Goal: Transaction & Acquisition: Subscribe to service/newsletter

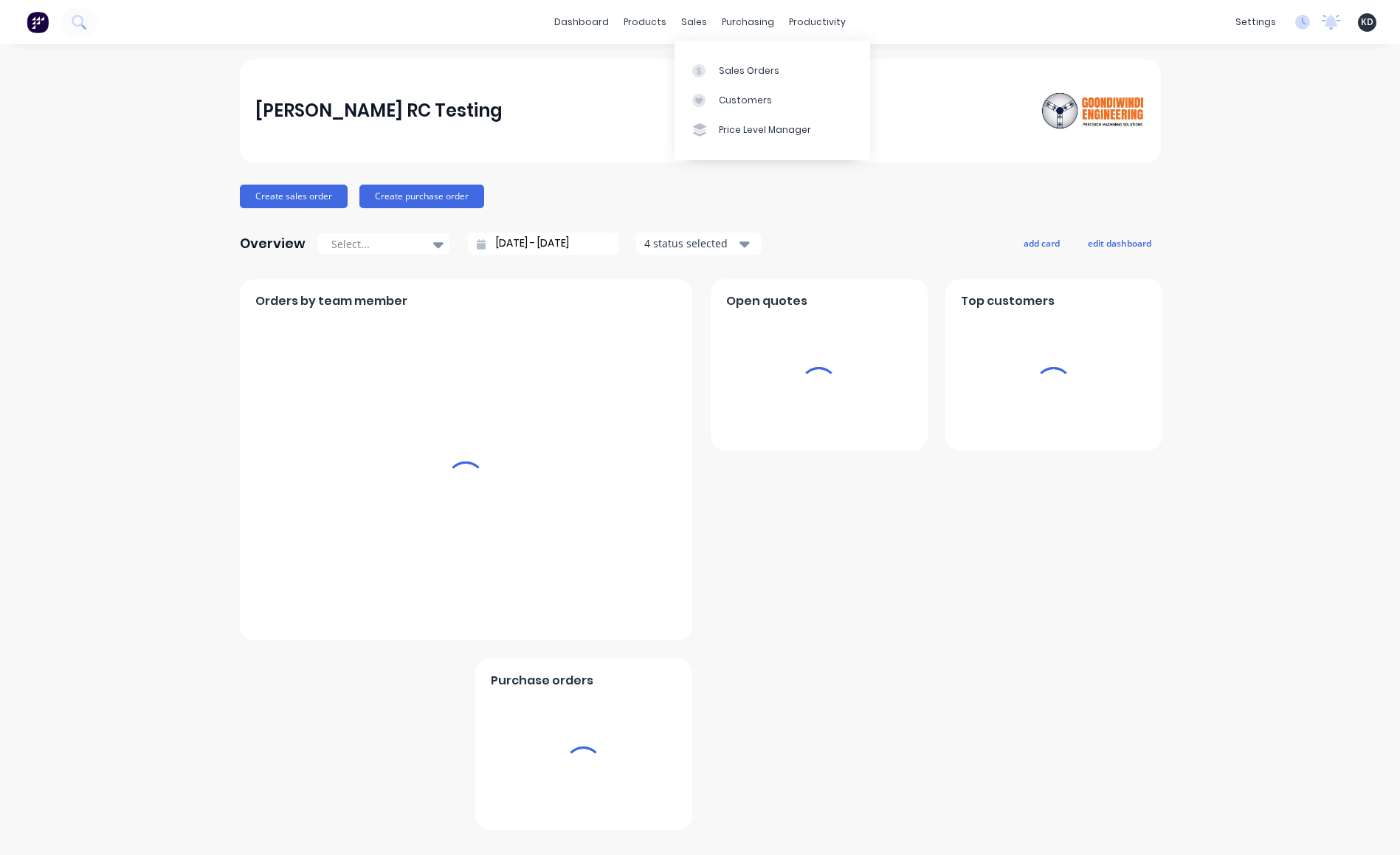
click at [1313, 230] on div "Harry RC Testing Create sales order Create purchase order Overview Select... 30…" at bounding box center [700, 449] width 1400 height 781
click at [1372, 21] on span "KD" at bounding box center [1367, 22] width 13 height 13
click at [1319, 185] on button "Sign out" at bounding box center [1276, 185] width 196 height 29
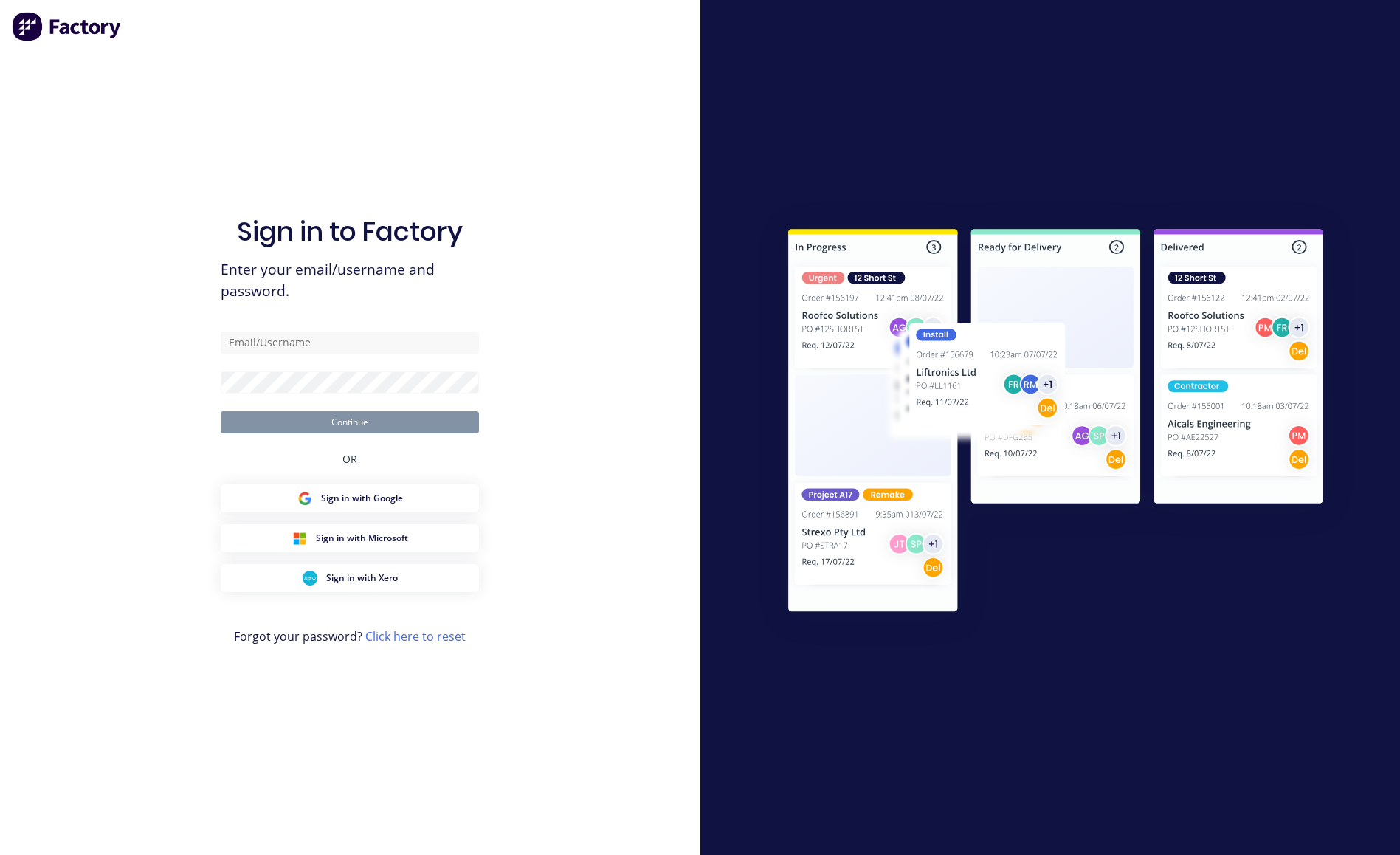
click at [591, 594] on div "Sign in to Factory Enter your email/username and password. Continue OR Sign in …" at bounding box center [350, 427] width 700 height 855
click at [439, 633] on link "Click here to reset" at bounding box center [415, 636] width 100 height 16
click at [55, 124] on div "Sign in to Factory Enter your email/username and password. Continue OR Sign in …" at bounding box center [350, 427] width 700 height 855
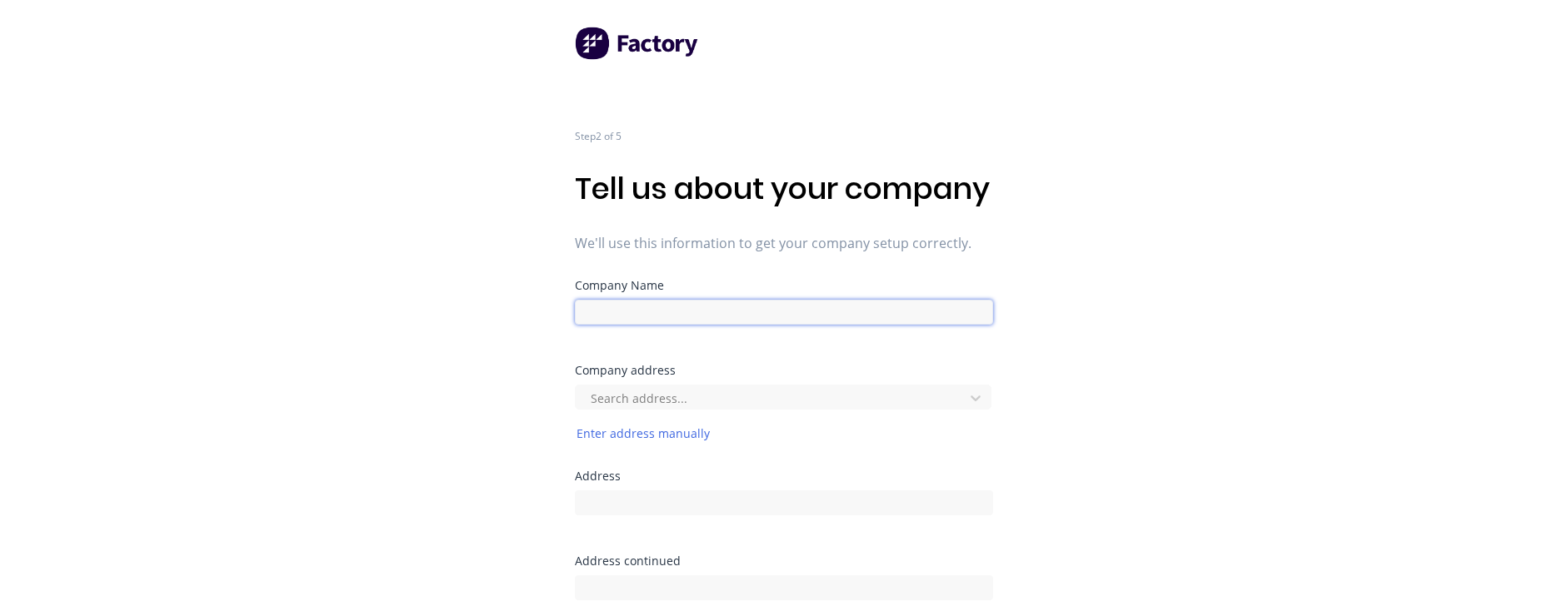
click at [697, 325] on input at bounding box center [784, 312] width 418 height 25
type input "Xero 0930"
click at [368, 372] on div "Step 2 of 5 Tell us about your company We'll use this information to get your c…" at bounding box center [784, 333] width 1568 height 666
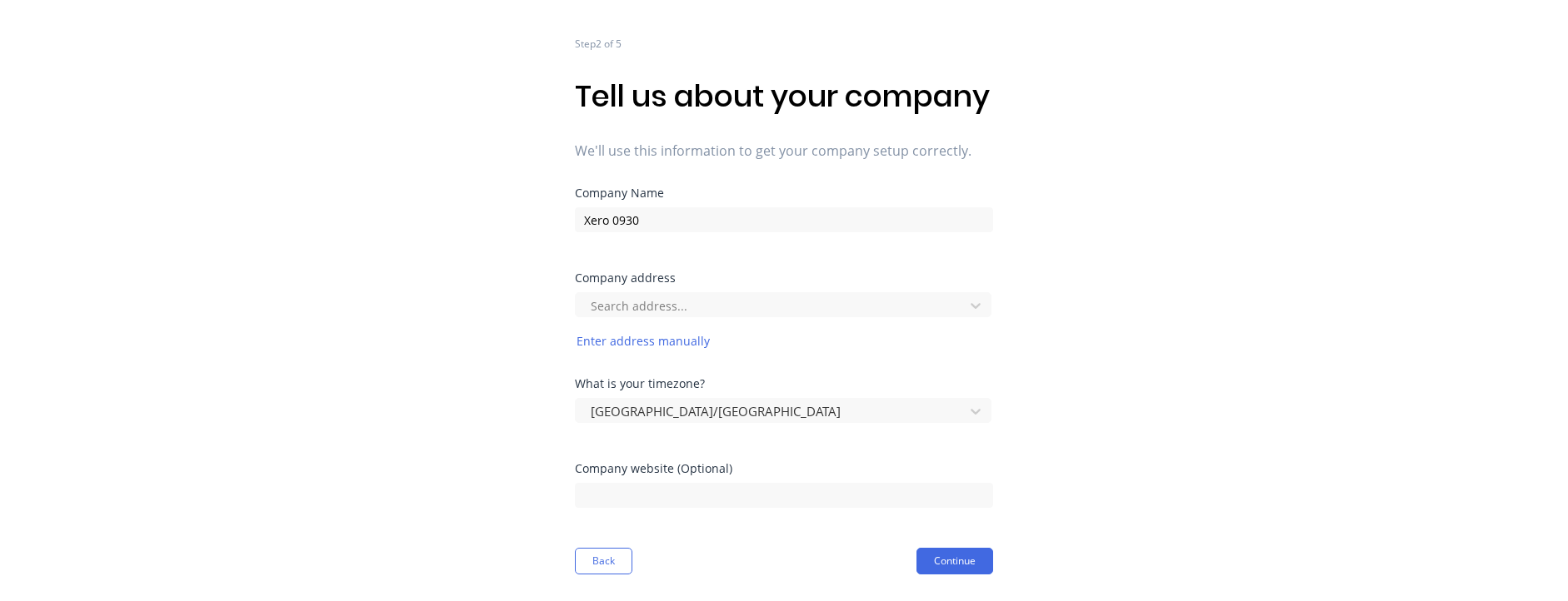
scroll to position [128, 0]
click at [626, 306] on div at bounding box center [772, 306] width 366 height 21
type input "123 sydney"
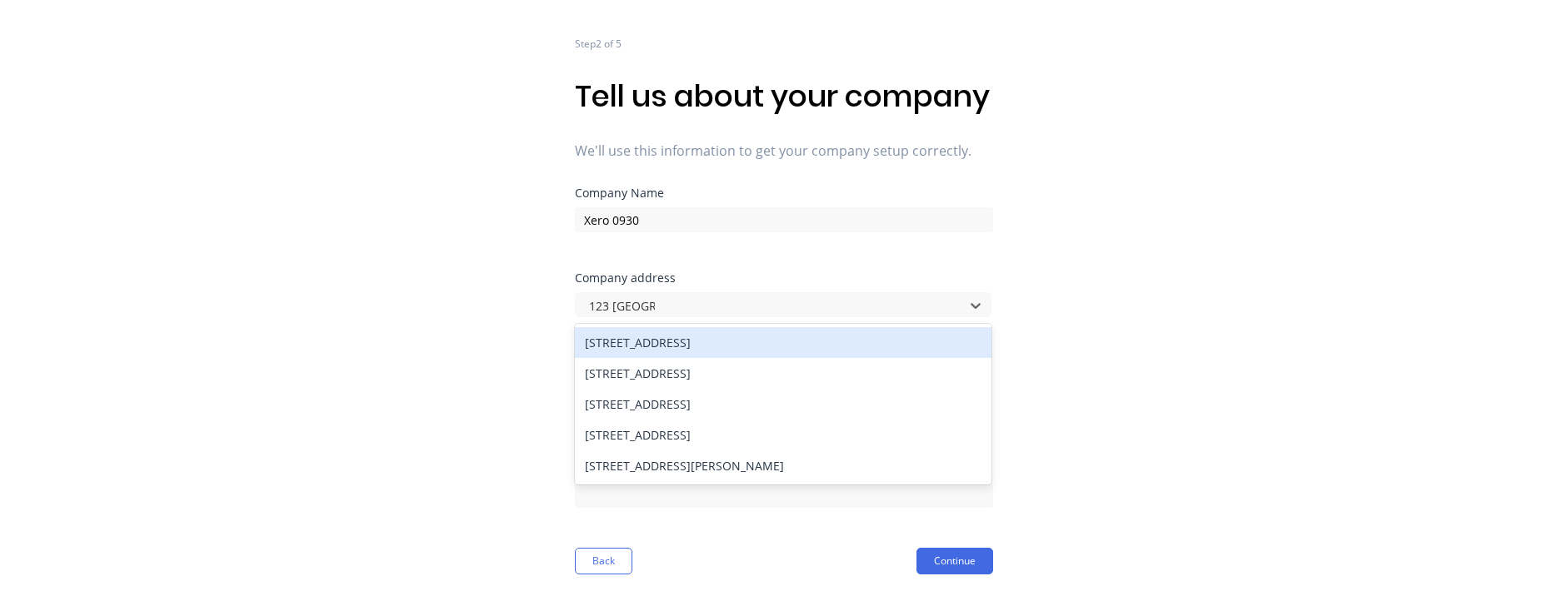
click at [674, 352] on div "123 Pitt Street, Sydney NSW, Australia" at bounding box center [783, 342] width 416 height 30
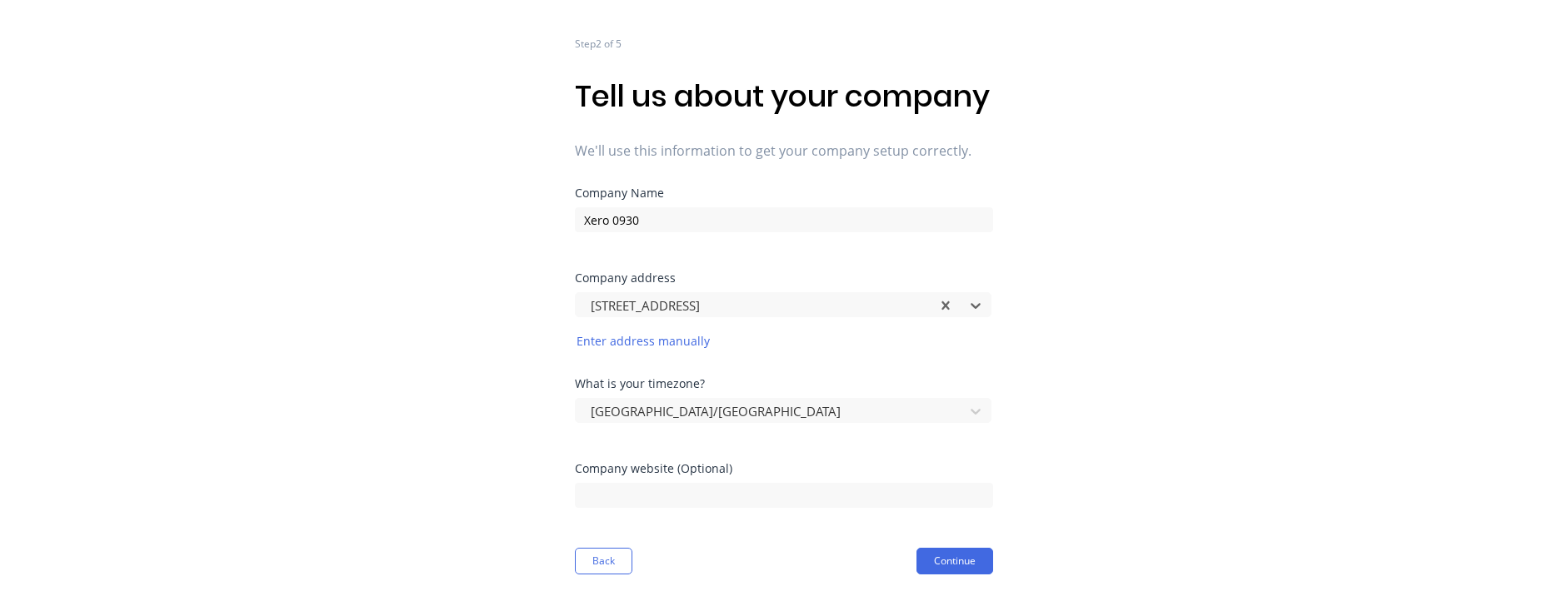
click at [1314, 323] on div "Step 2 of 5 Tell us about your company We'll use this information to get your c…" at bounding box center [784, 241] width 1568 height 666
click at [729, 404] on div at bounding box center [772, 411] width 366 height 21
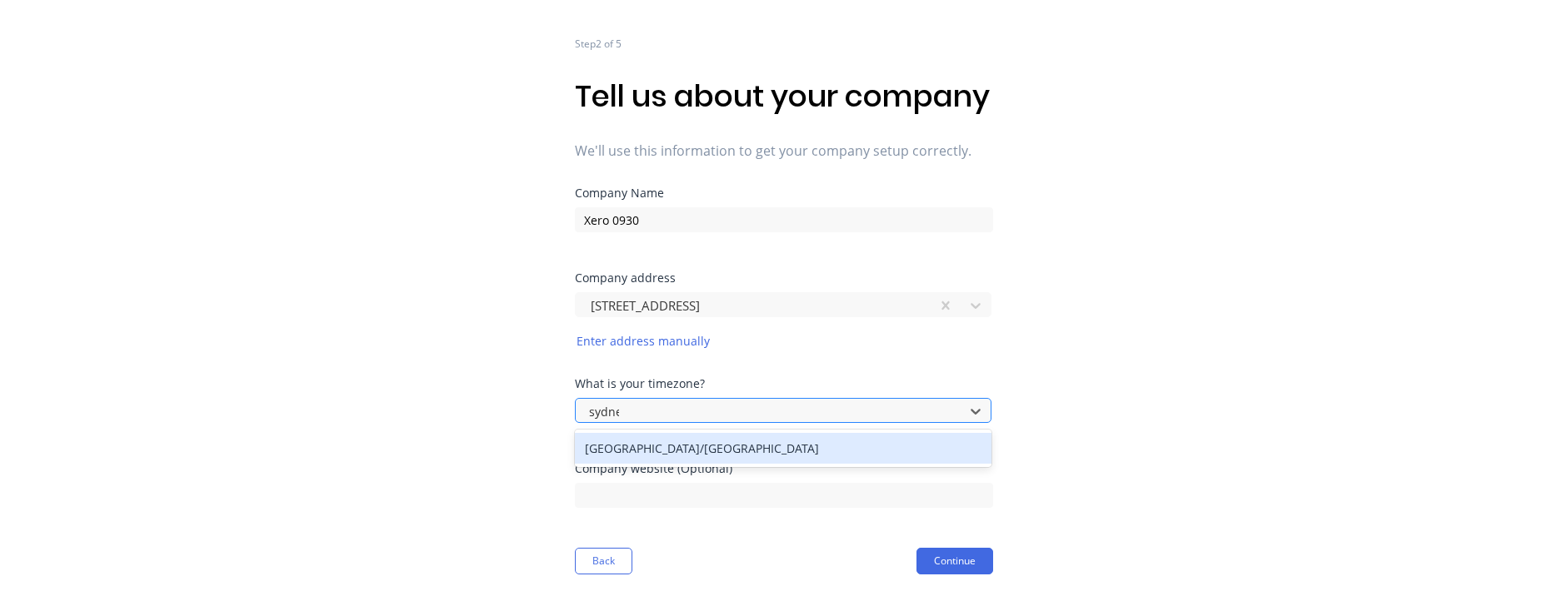
type input "sydney"
click at [751, 447] on div "Australia/Sydney" at bounding box center [783, 448] width 416 height 30
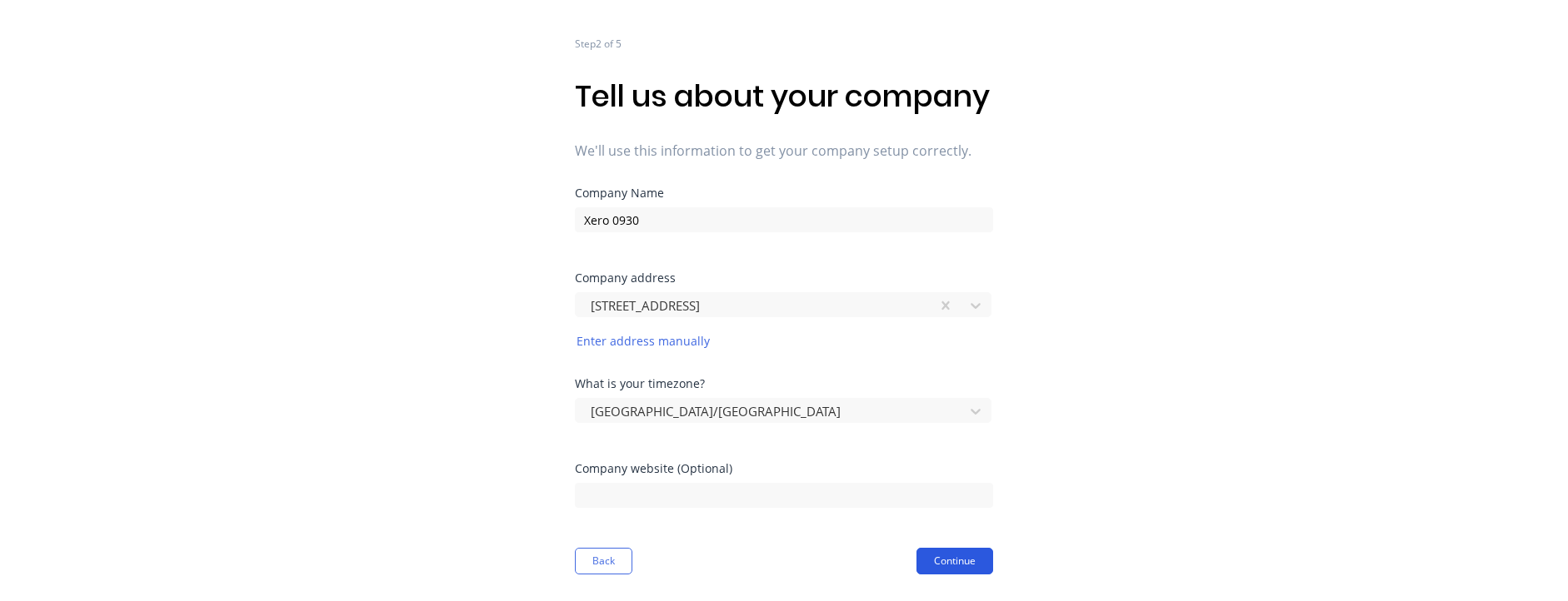
click at [989, 563] on button "Continue" at bounding box center [954, 561] width 77 height 27
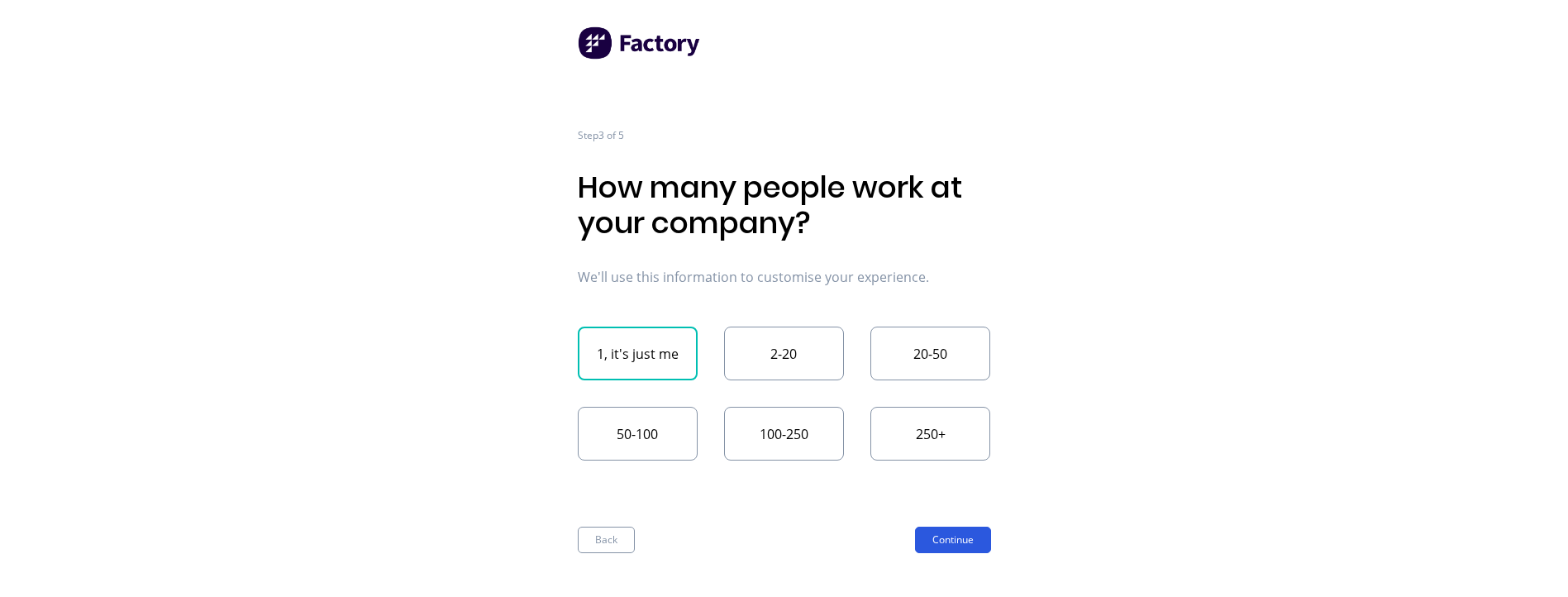
click at [952, 553] on button "Continue" at bounding box center [952, 540] width 76 height 26
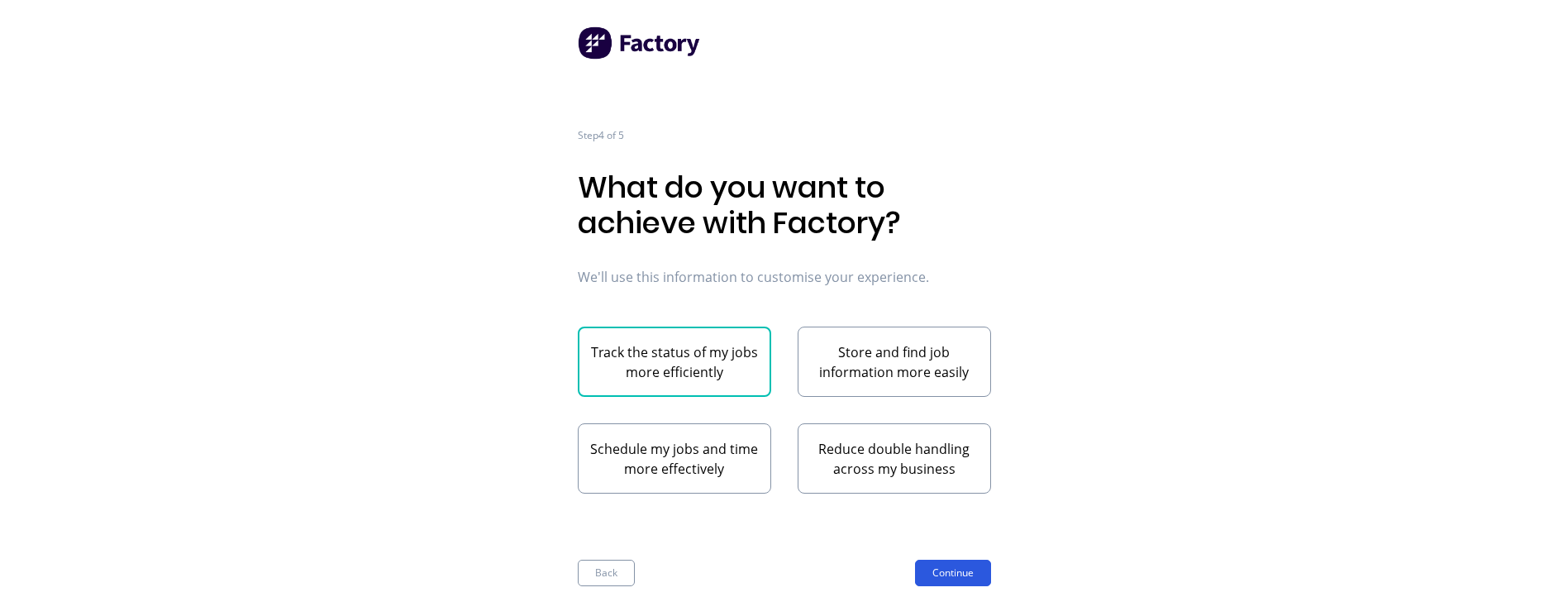
click at [954, 566] on button "Continue" at bounding box center [952, 573] width 76 height 26
click at [394, 465] on div "Step 4 of 5 What do you want to achieve with Factory? We'll use this informatio…" at bounding box center [784, 298] width 1568 height 597
click at [608, 583] on button "Back" at bounding box center [606, 573] width 57 height 26
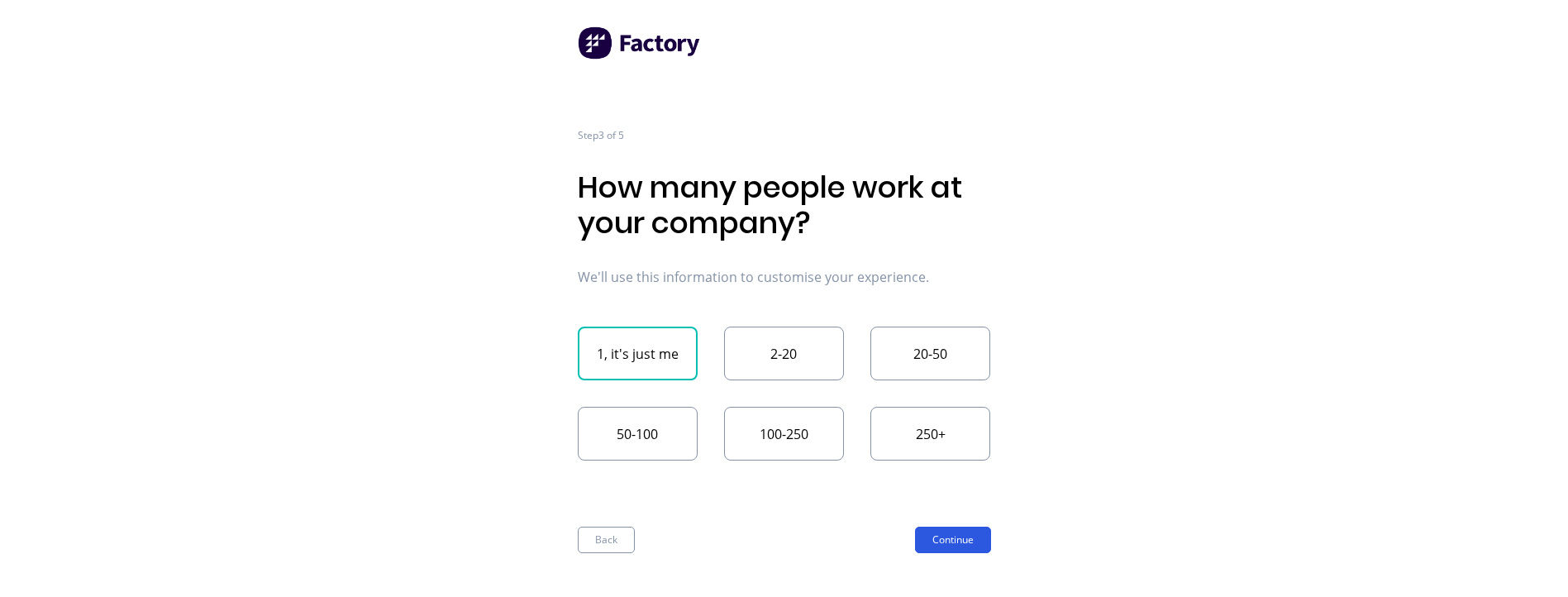
click at [964, 539] on button "Continue" at bounding box center [952, 540] width 76 height 26
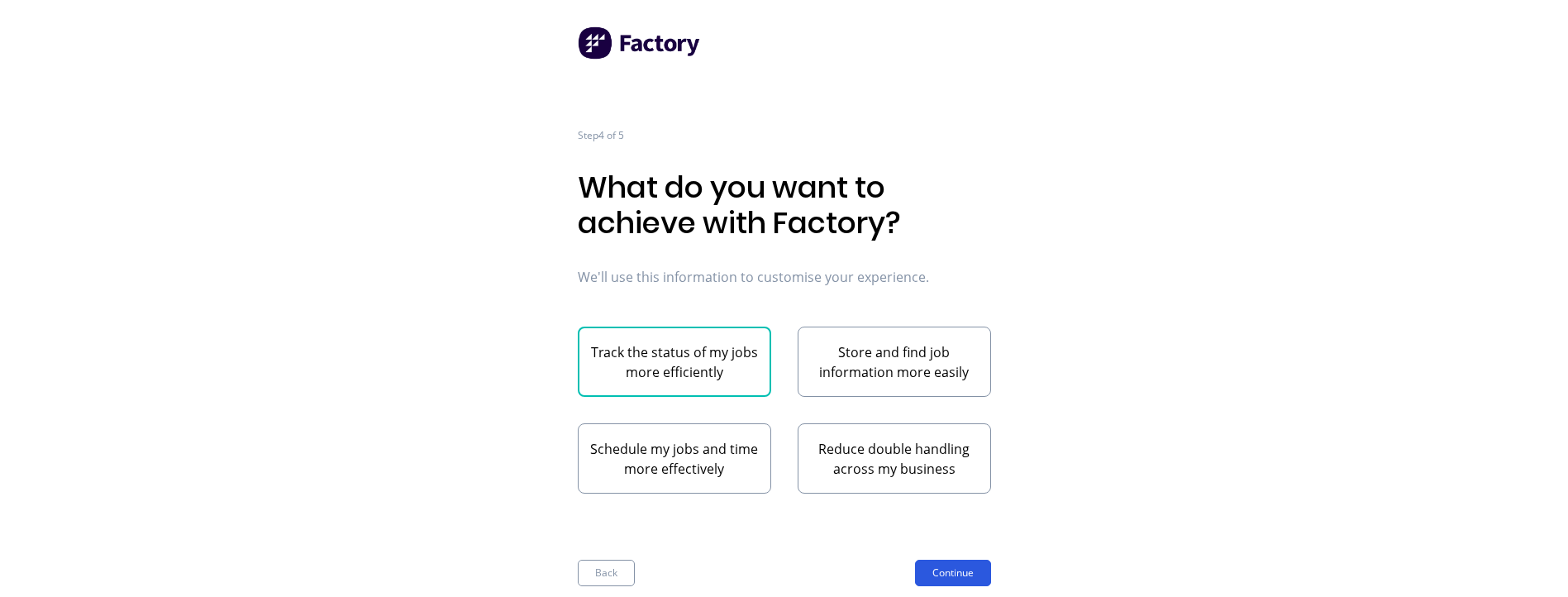
click at [968, 576] on button "Continue" at bounding box center [952, 573] width 76 height 26
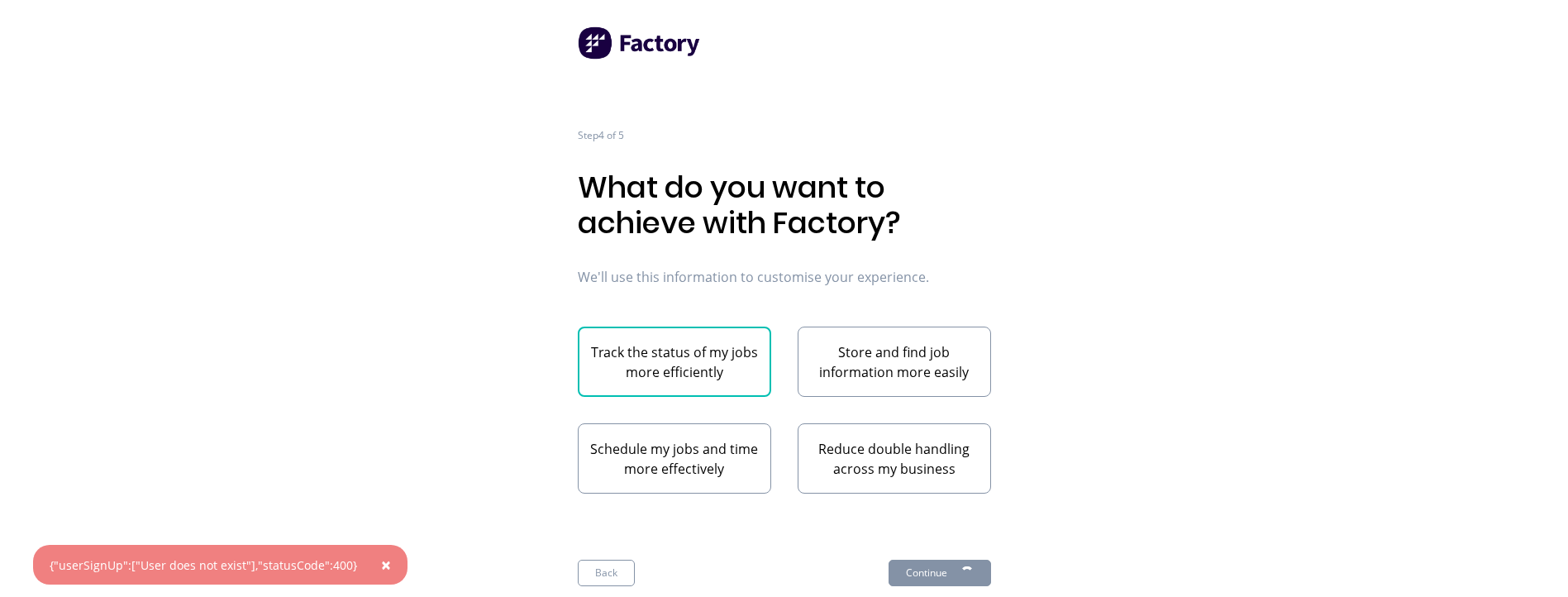
click at [381, 567] on span "×" at bounding box center [386, 565] width 10 height 24
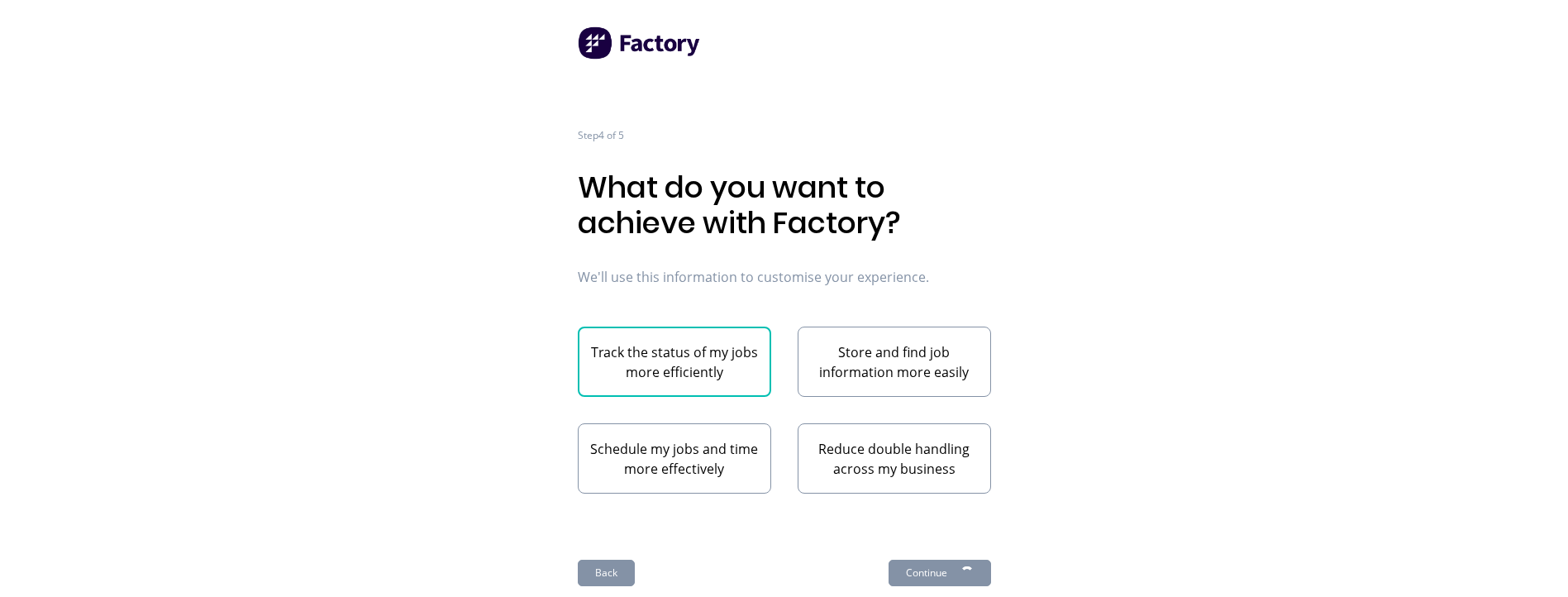
click at [599, 564] on button "Back" at bounding box center [606, 573] width 57 height 26
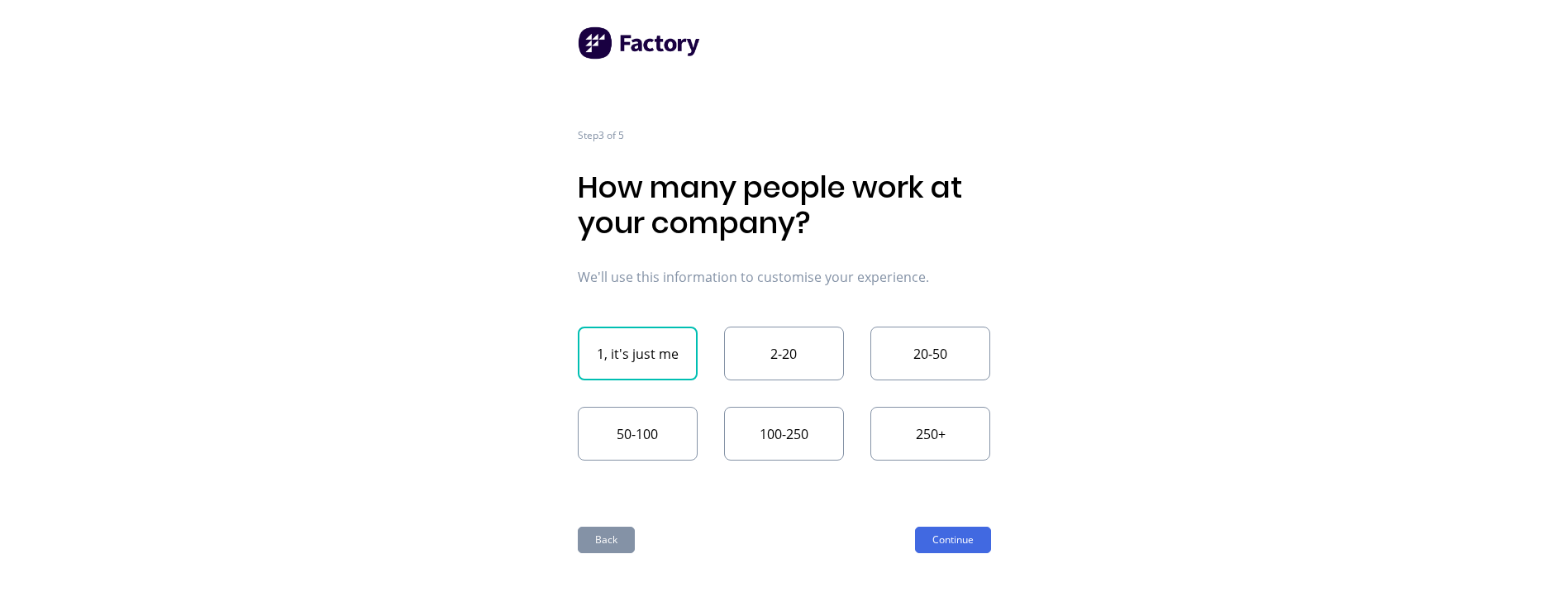
click at [604, 543] on button "Back" at bounding box center [606, 540] width 57 height 26
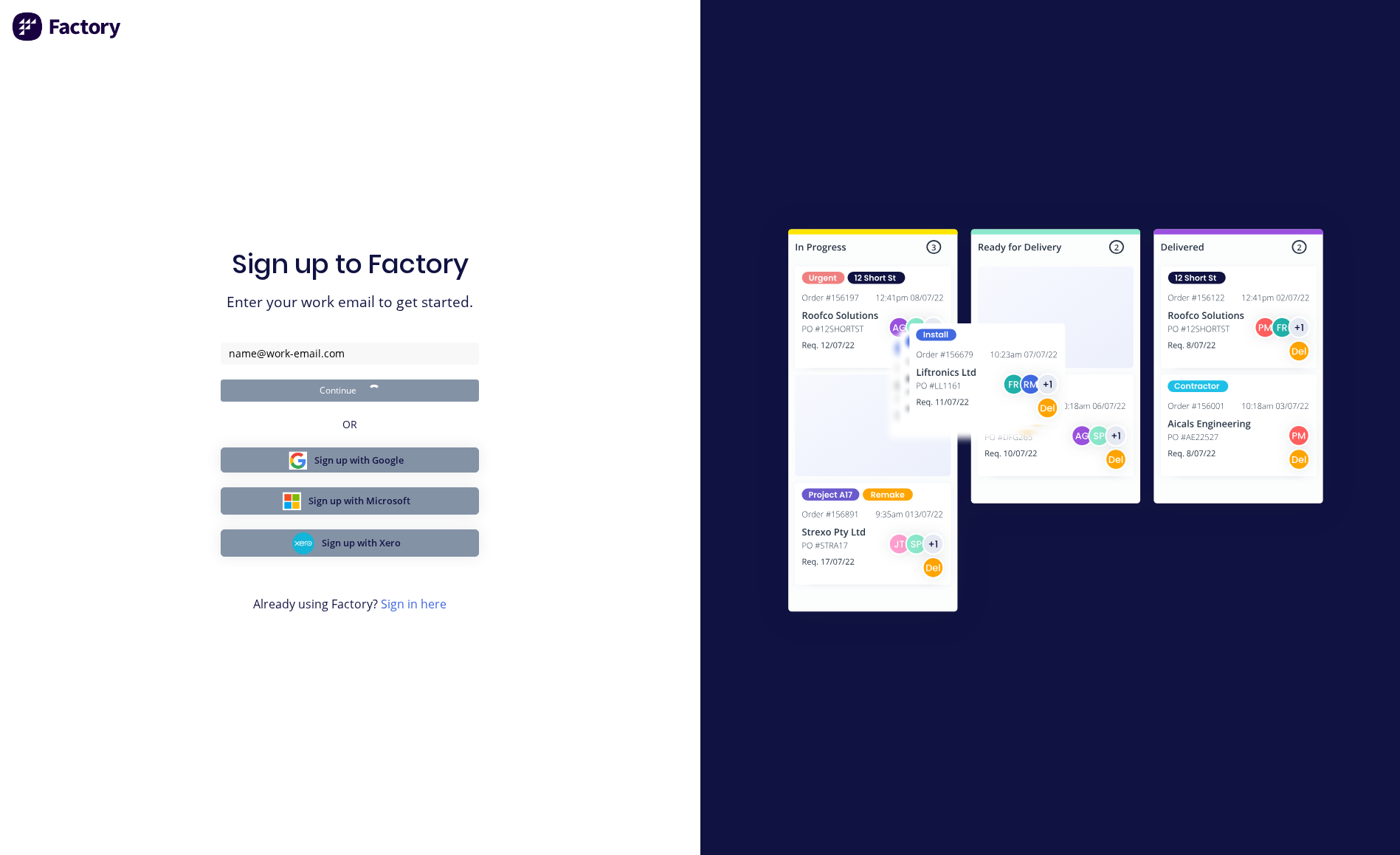
click at [1032, 220] on div at bounding box center [1050, 427] width 612 height 457
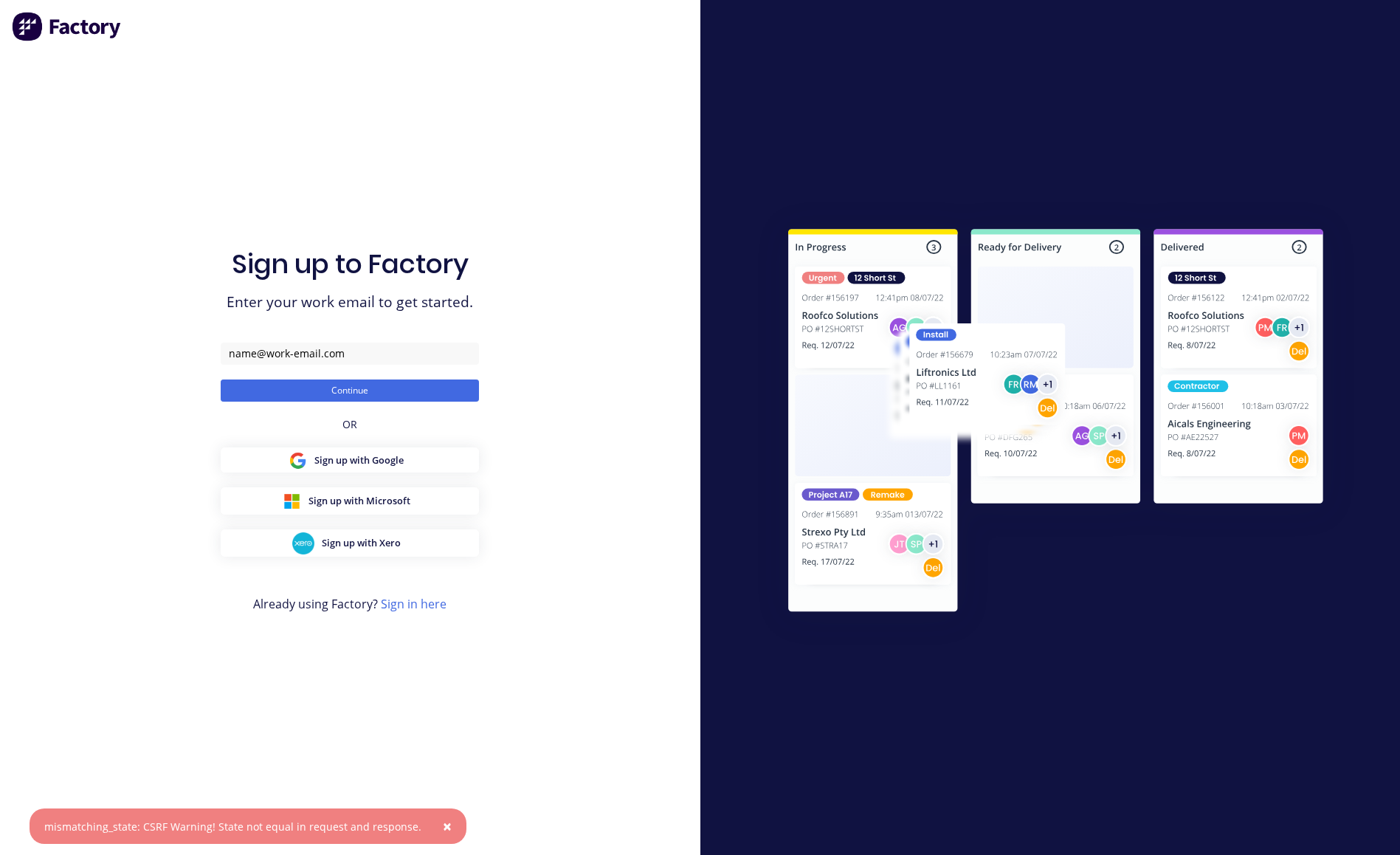
click at [513, 604] on div "Sign up to Factory Enter your work email to get started. Continue OR Sign up wi…" at bounding box center [350, 427] width 700 height 855
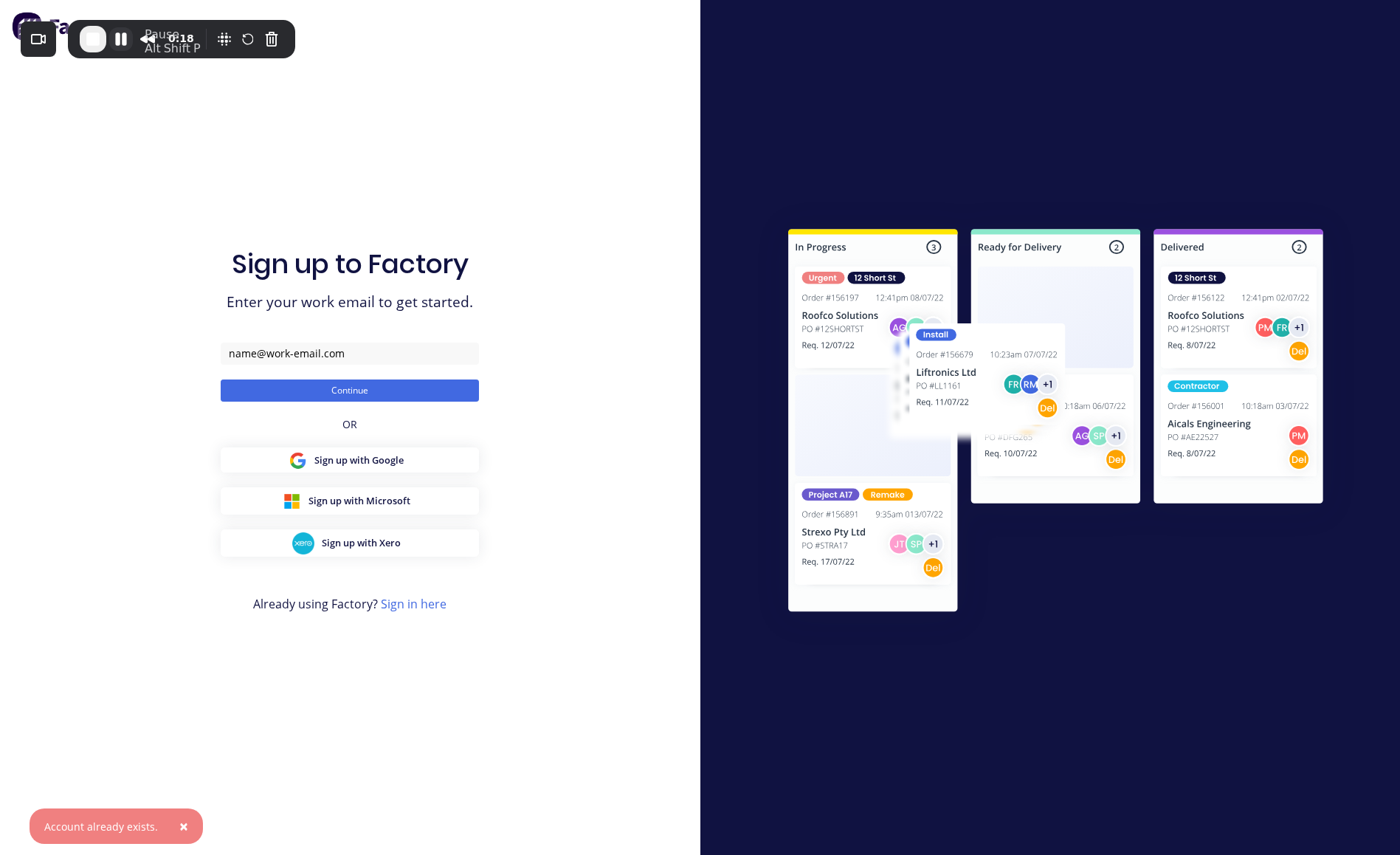
drag, startPoint x: 169, startPoint y: 826, endPoint x: 125, endPoint y: 41, distance: 786.2
click at [125, 41] on div "0:18" at bounding box center [139, 40] width 120 height 27
click at [270, 40] on button "Cancel Recording" at bounding box center [271, 39] width 24 height 24
click at [182, 825] on span "×" at bounding box center [183, 826] width 9 height 21
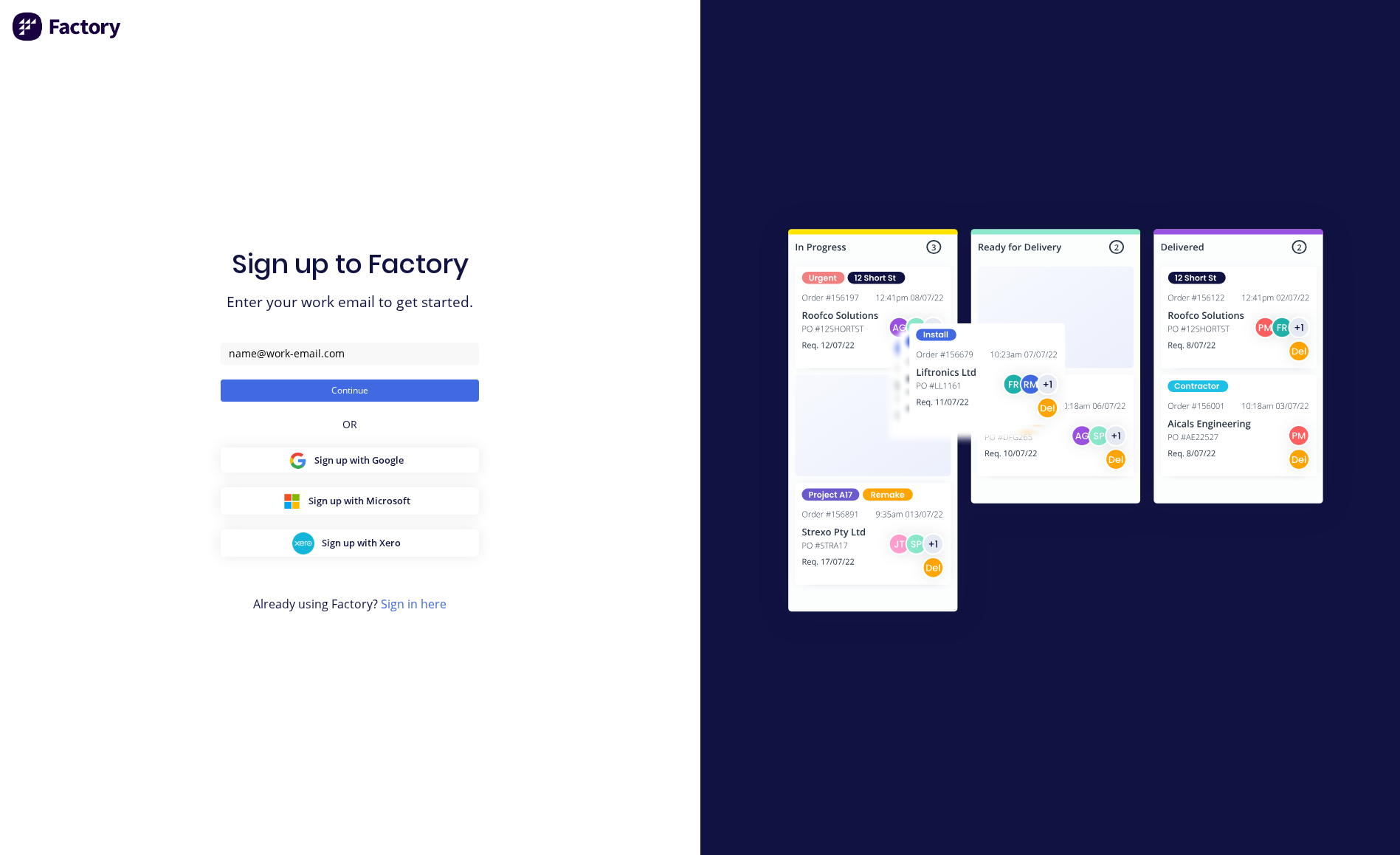
click at [466, 172] on div "Sign up to Factory Enter your work email to get started. Continue OR Sign up wi…" at bounding box center [350, 442] width 258 height 802
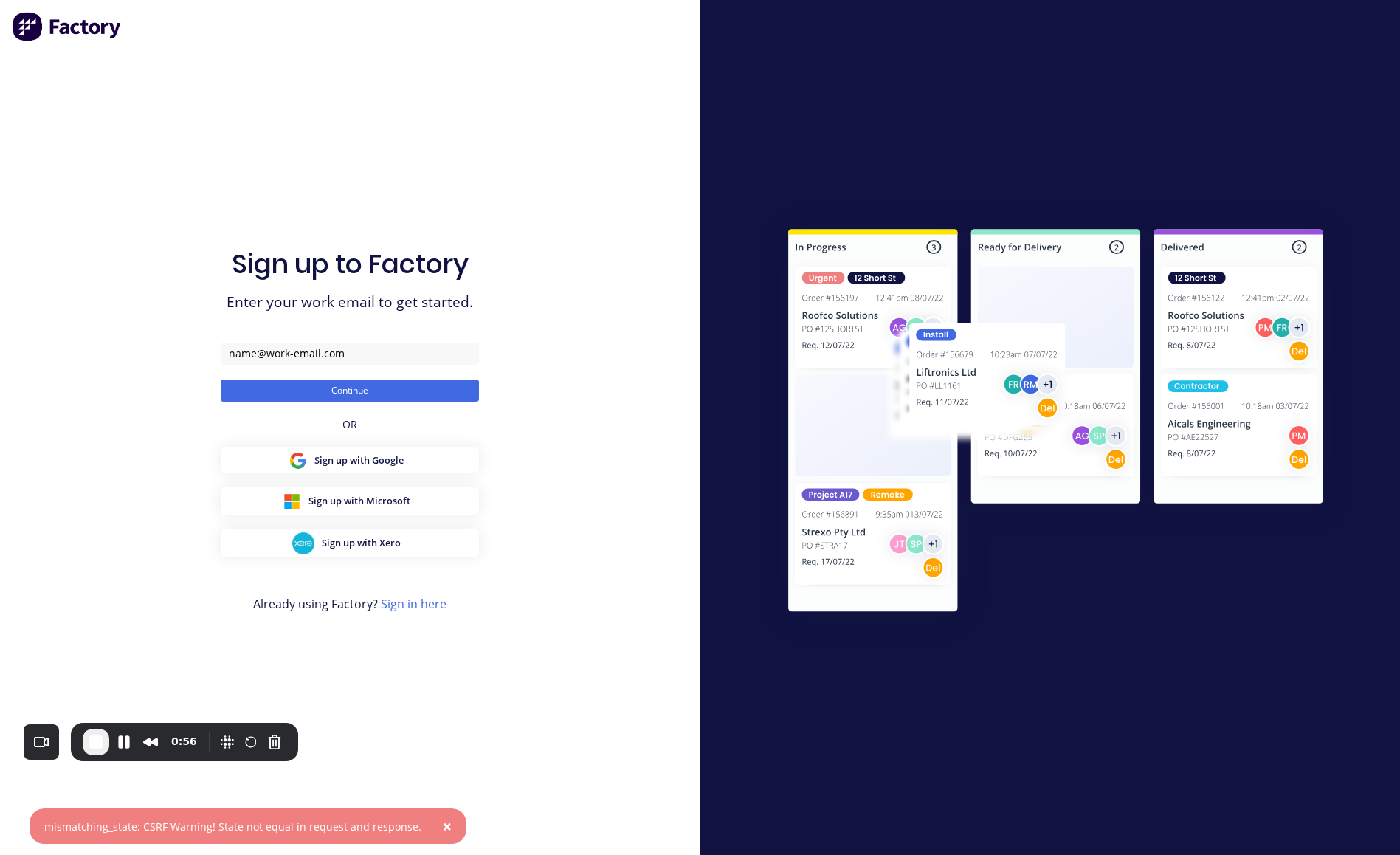
click at [317, 836] on div "× mismatching_state: CSRF Warning! State not equal in request and response." at bounding box center [248, 826] width 437 height 35
click at [388, 823] on div "mismatching_state: CSRF Warning! State not equal in request and response." at bounding box center [233, 826] width 377 height 15
click at [278, 736] on button "Cancel Recording" at bounding box center [275, 742] width 24 height 24
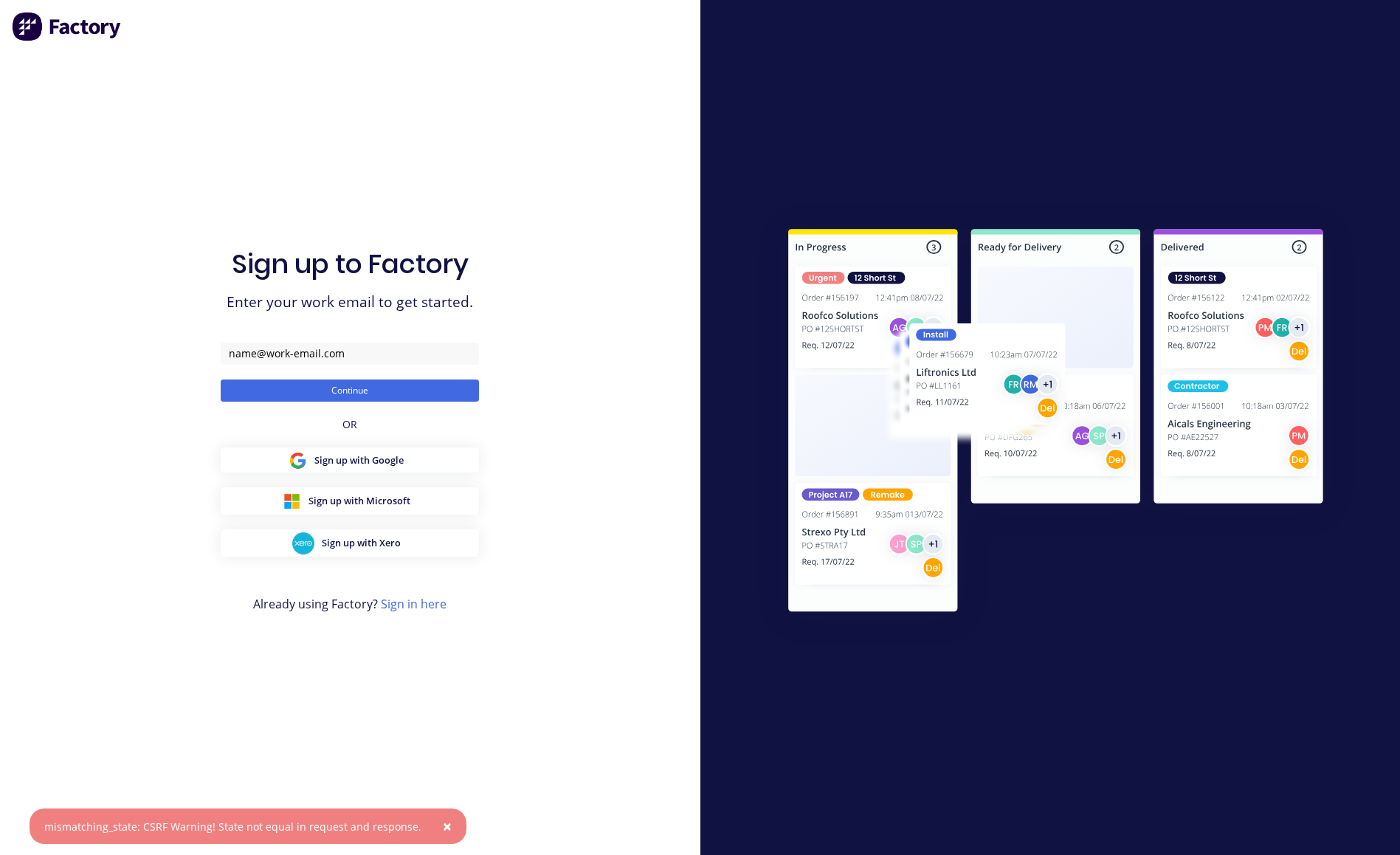
click at [443, 827] on span "×" at bounding box center [447, 826] width 9 height 21
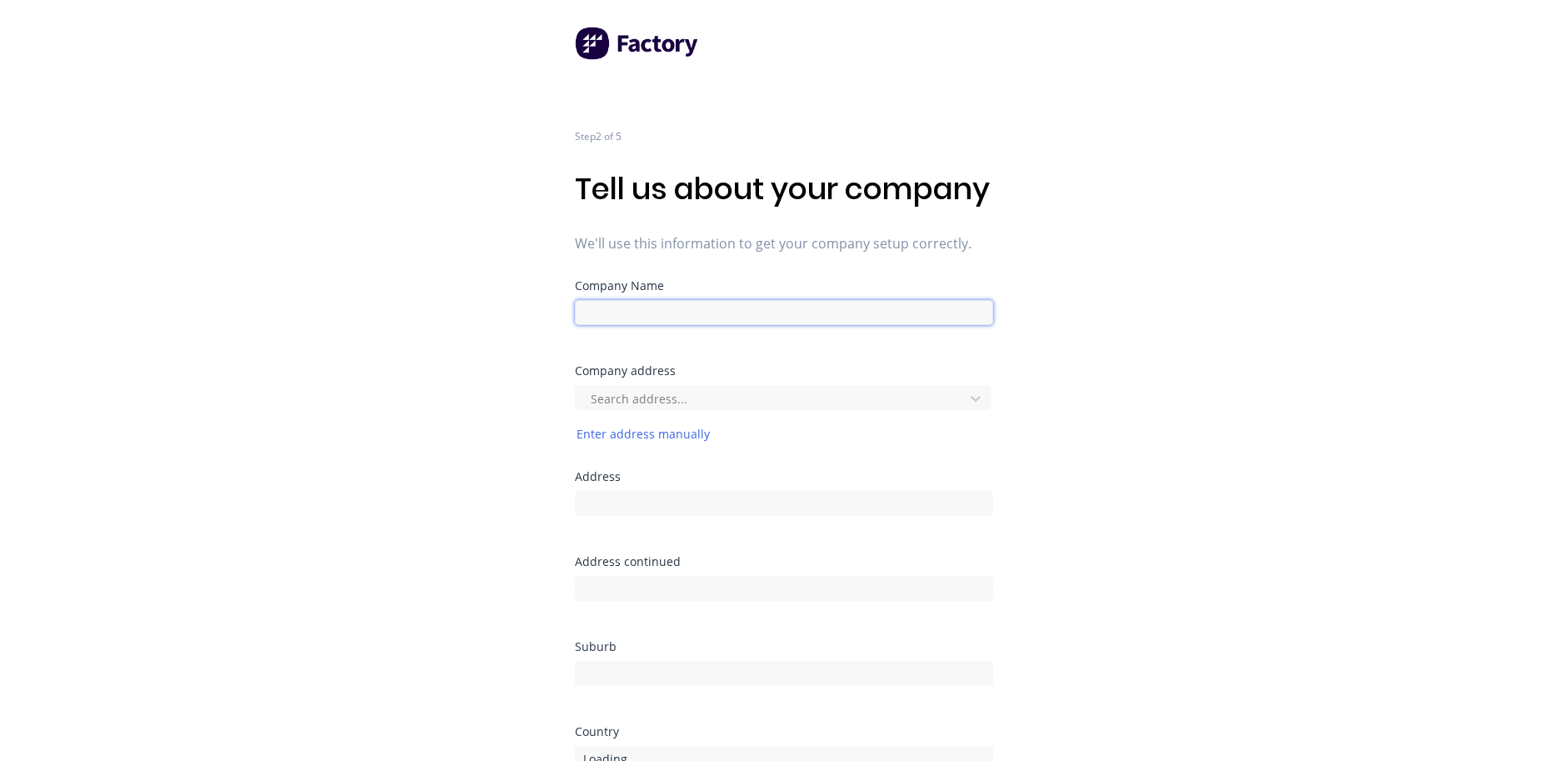
type input "Xero 0930"
click at [667, 325] on input "Xero 0930" at bounding box center [784, 312] width 418 height 25
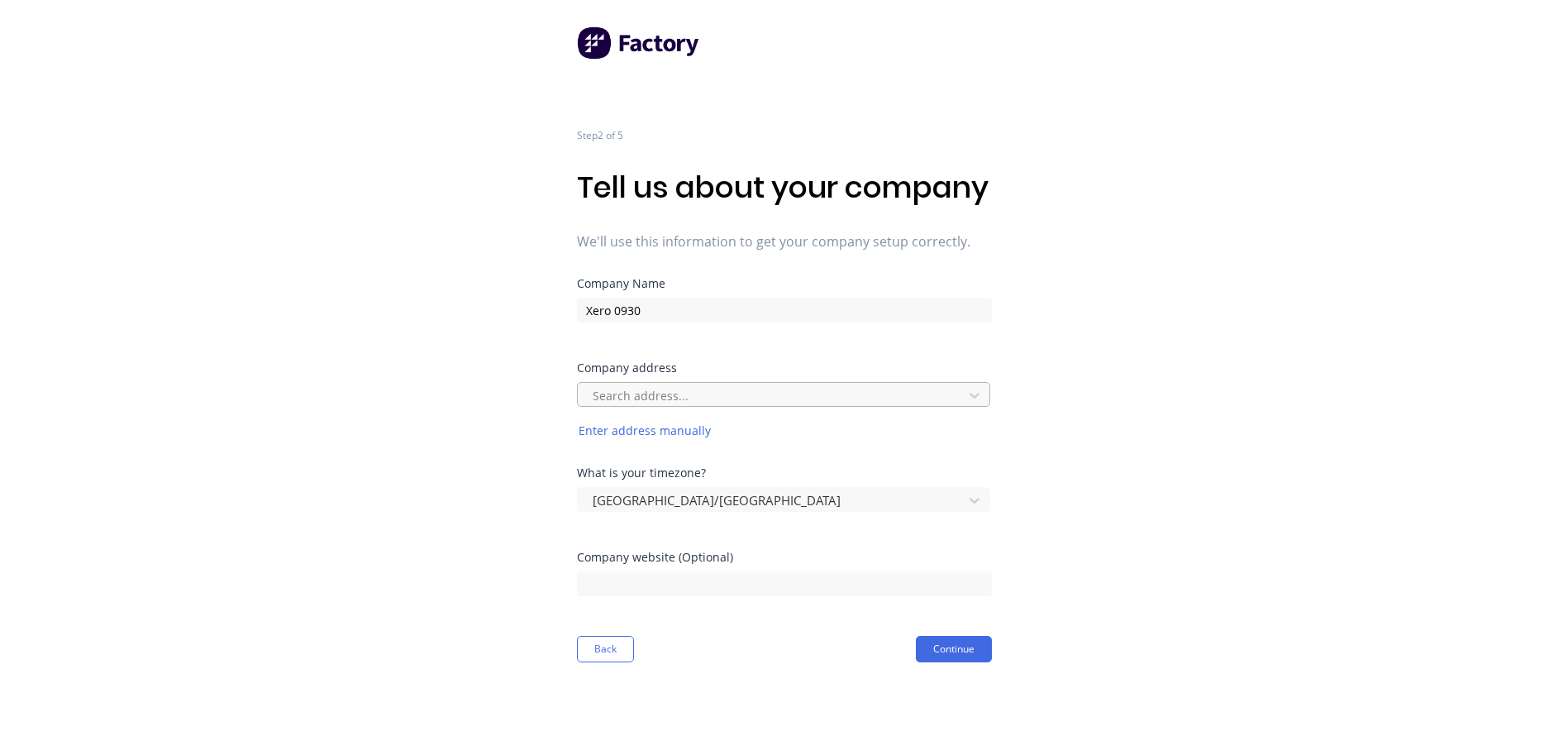
click at [728, 406] on div at bounding box center [773, 395] width 363 height 21
type input "123 sydney"
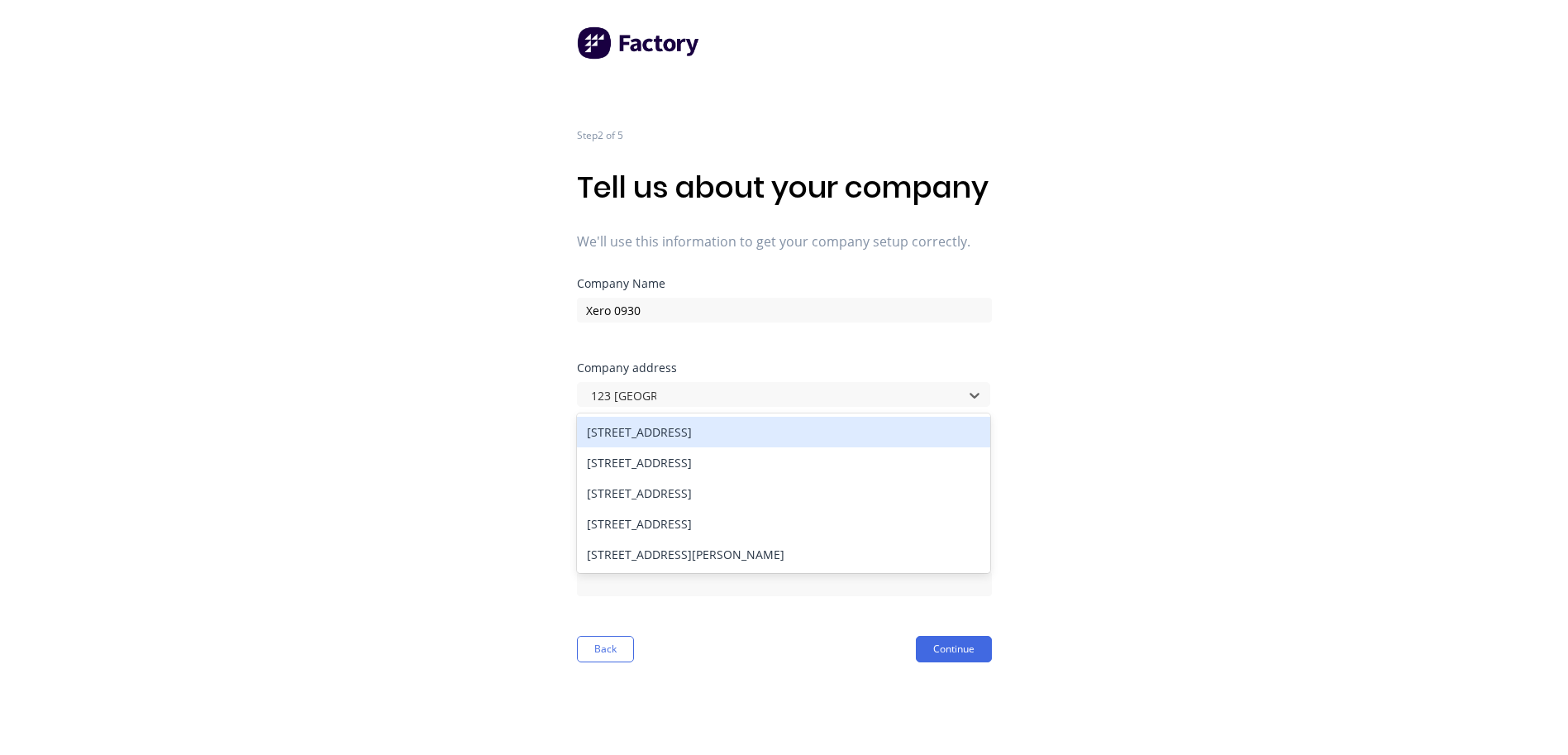
click at [737, 447] on div "123 Pitt Street, Sydney NSW, Australia" at bounding box center [783, 432] width 413 height 30
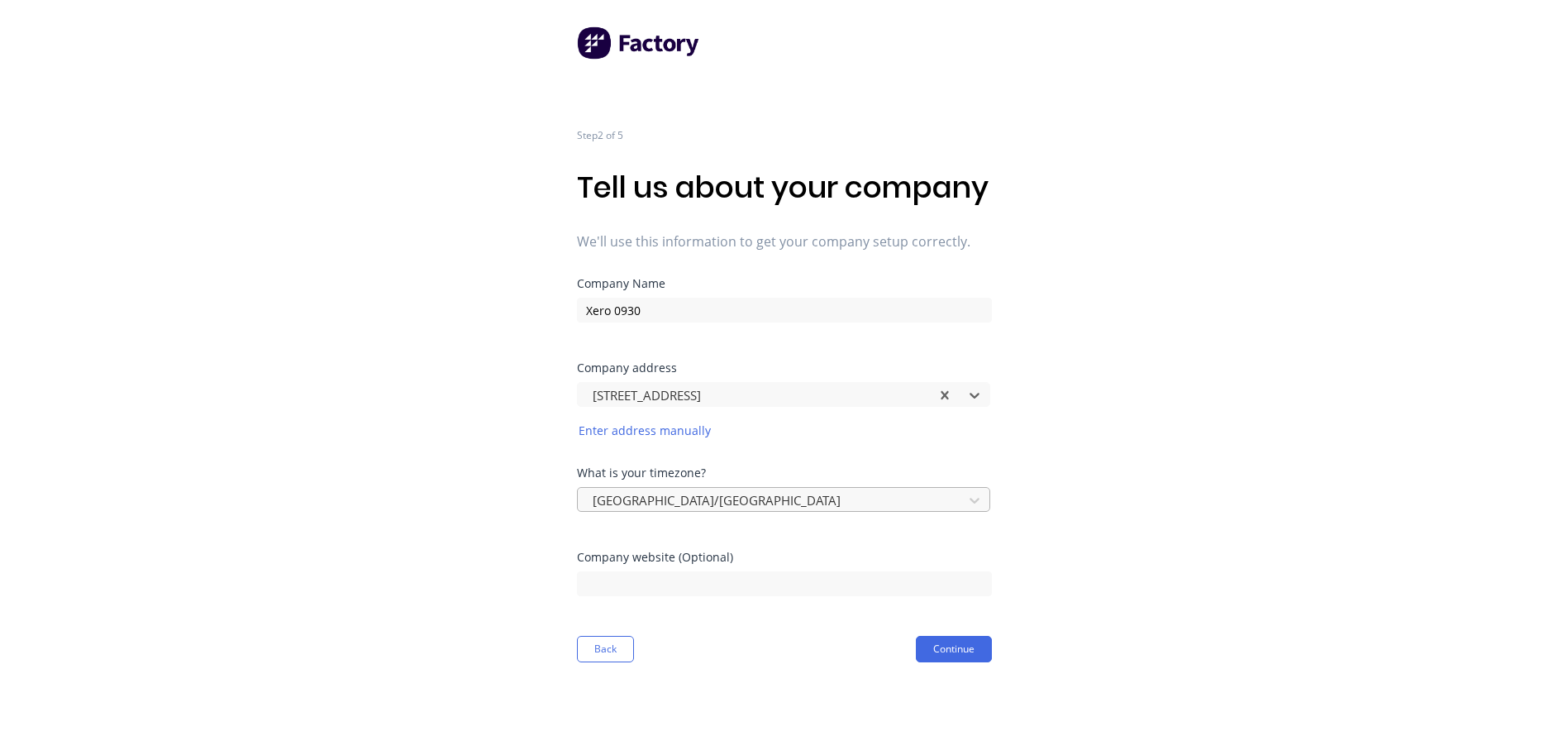
click at [812, 513] on div "Asia/Manila" at bounding box center [773, 500] width 374 height 24
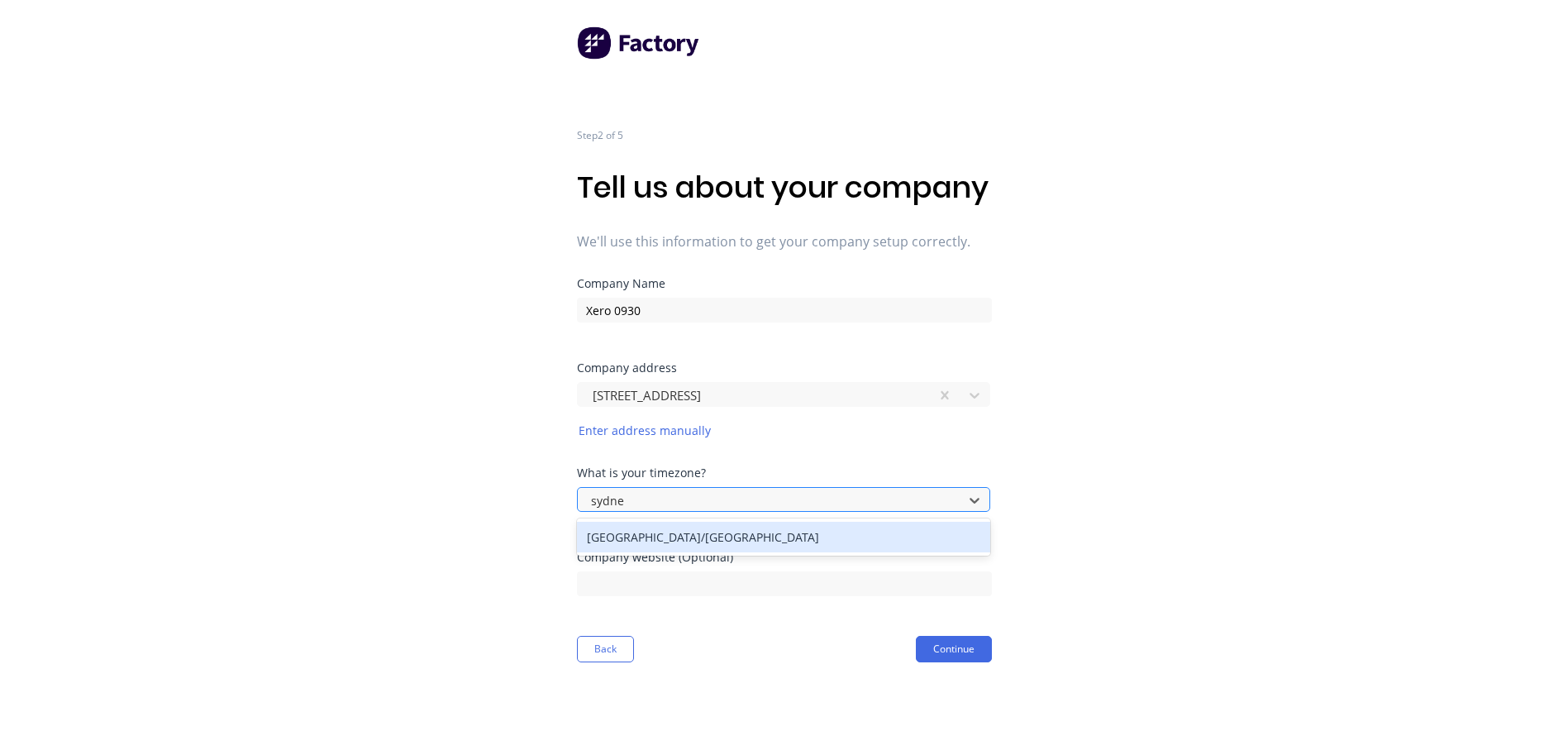
type input "sydney"
click at [821, 553] on div "Australia/Sydney" at bounding box center [783, 537] width 413 height 30
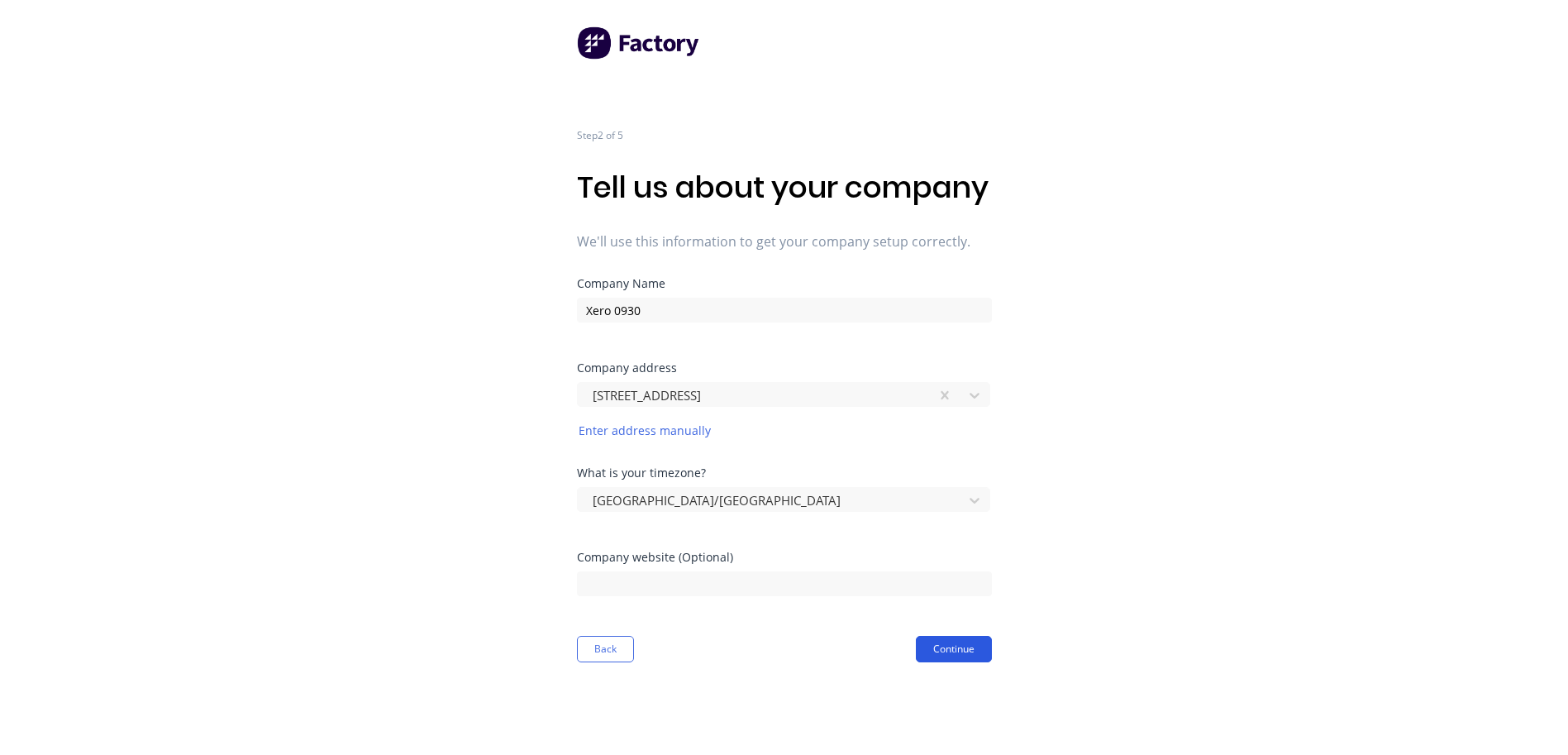
click at [939, 662] on button "Continue" at bounding box center [953, 649] width 76 height 26
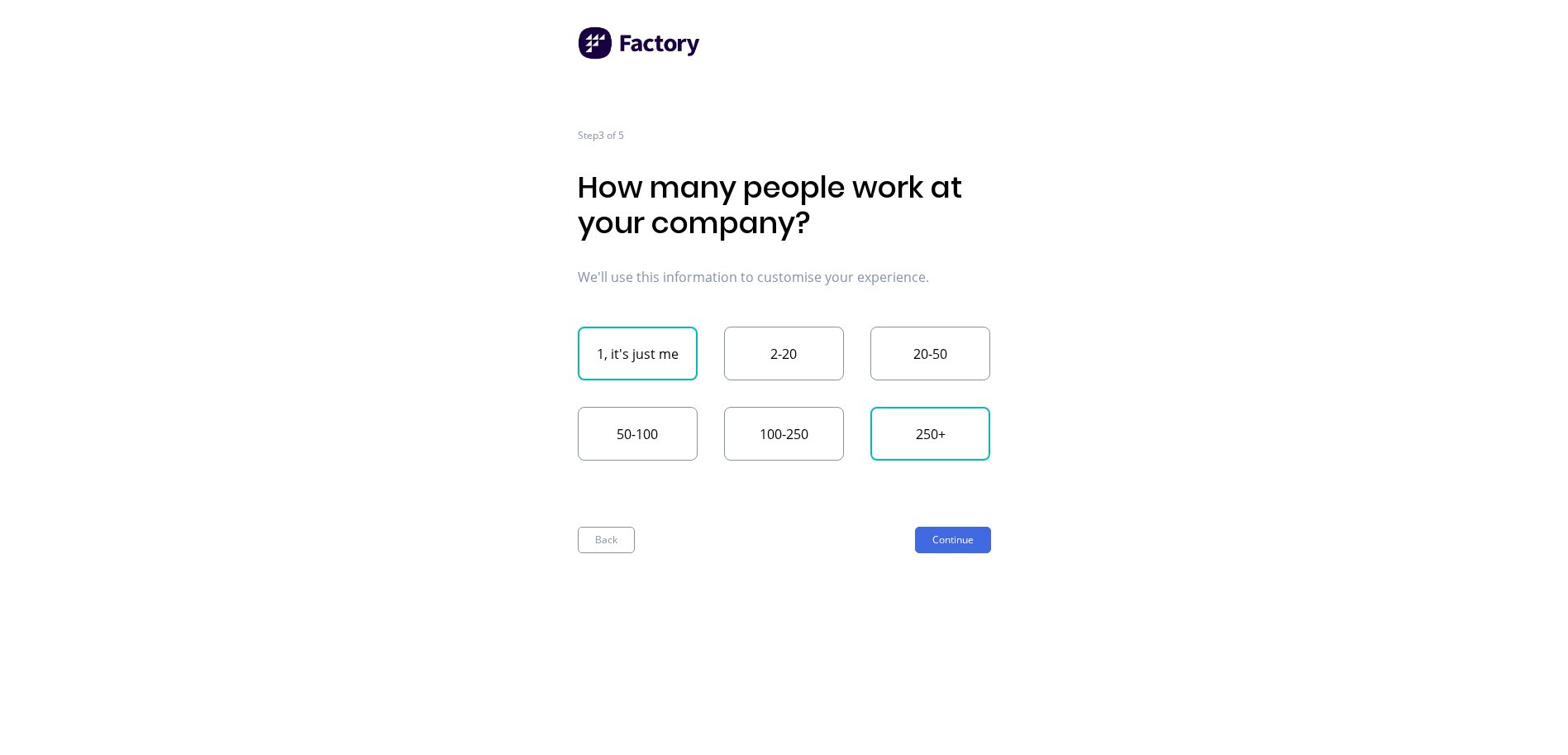
click at [976, 446] on button "250+" at bounding box center [930, 433] width 120 height 54
click at [981, 541] on button "Continue" at bounding box center [952, 539] width 76 height 26
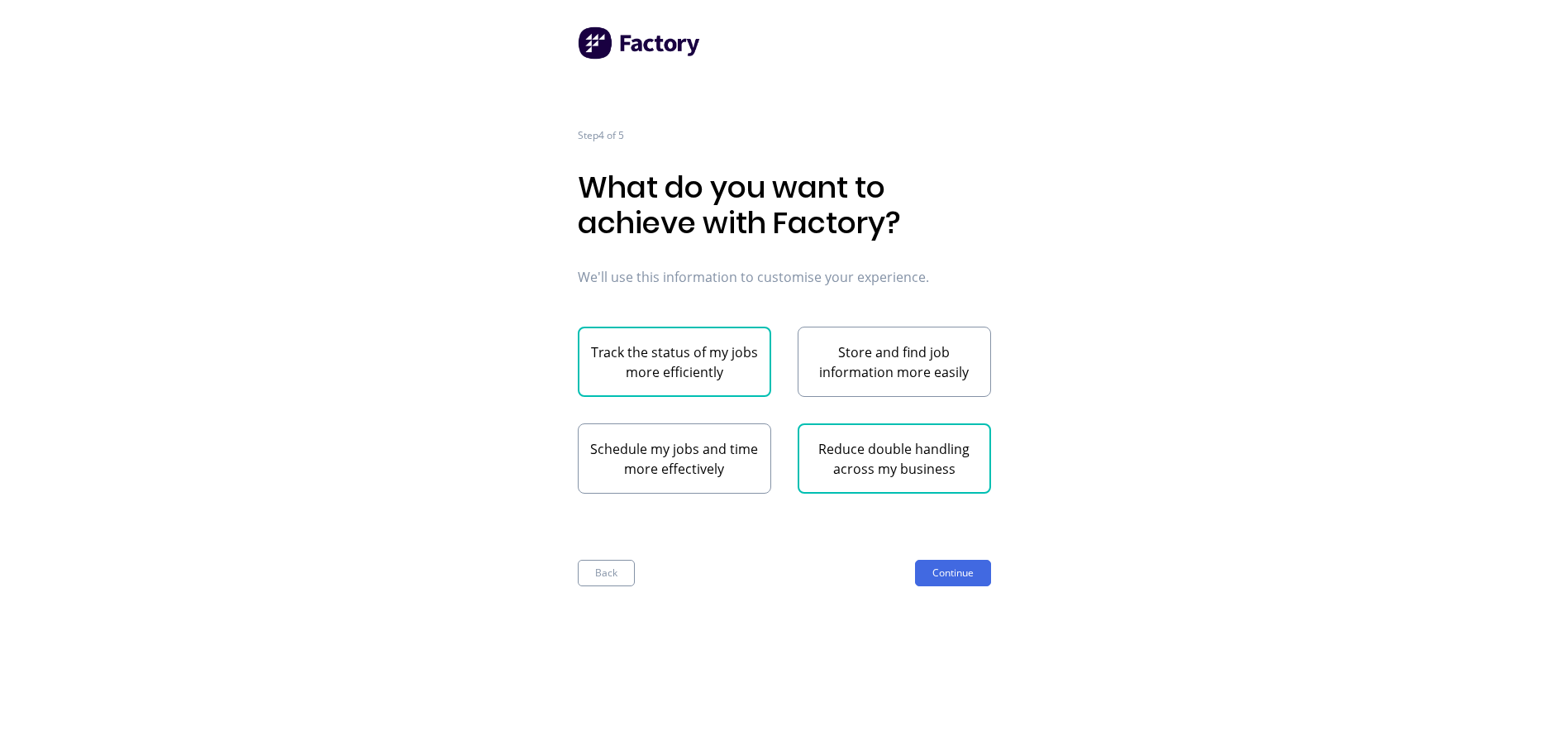
click at [904, 440] on button "Reduce double handling across my business" at bounding box center [895, 458] width 194 height 71
click at [943, 586] on button "Continue" at bounding box center [952, 573] width 76 height 26
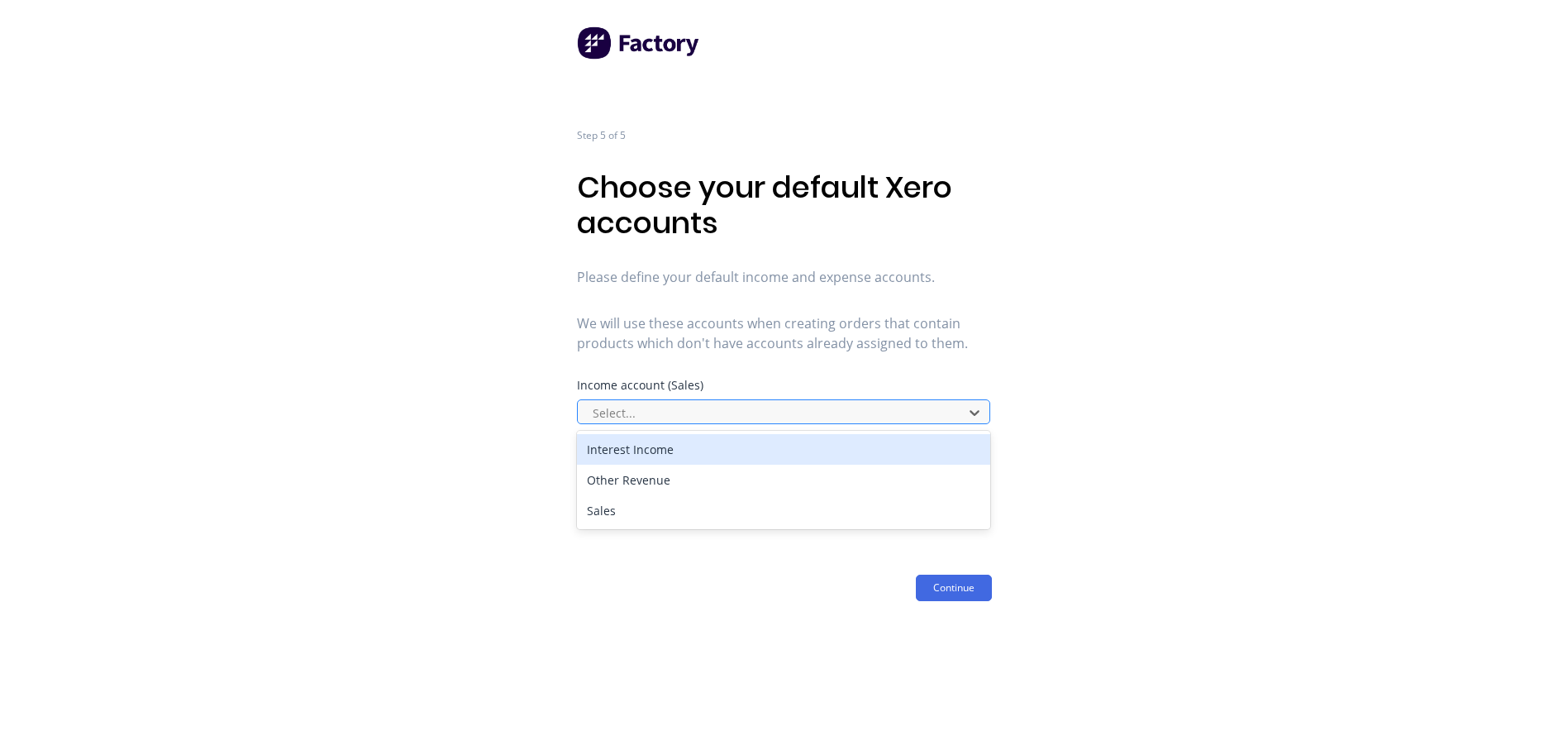
click at [693, 403] on div at bounding box center [773, 413] width 363 height 21
click at [680, 439] on div "Interest Income" at bounding box center [783, 449] width 413 height 30
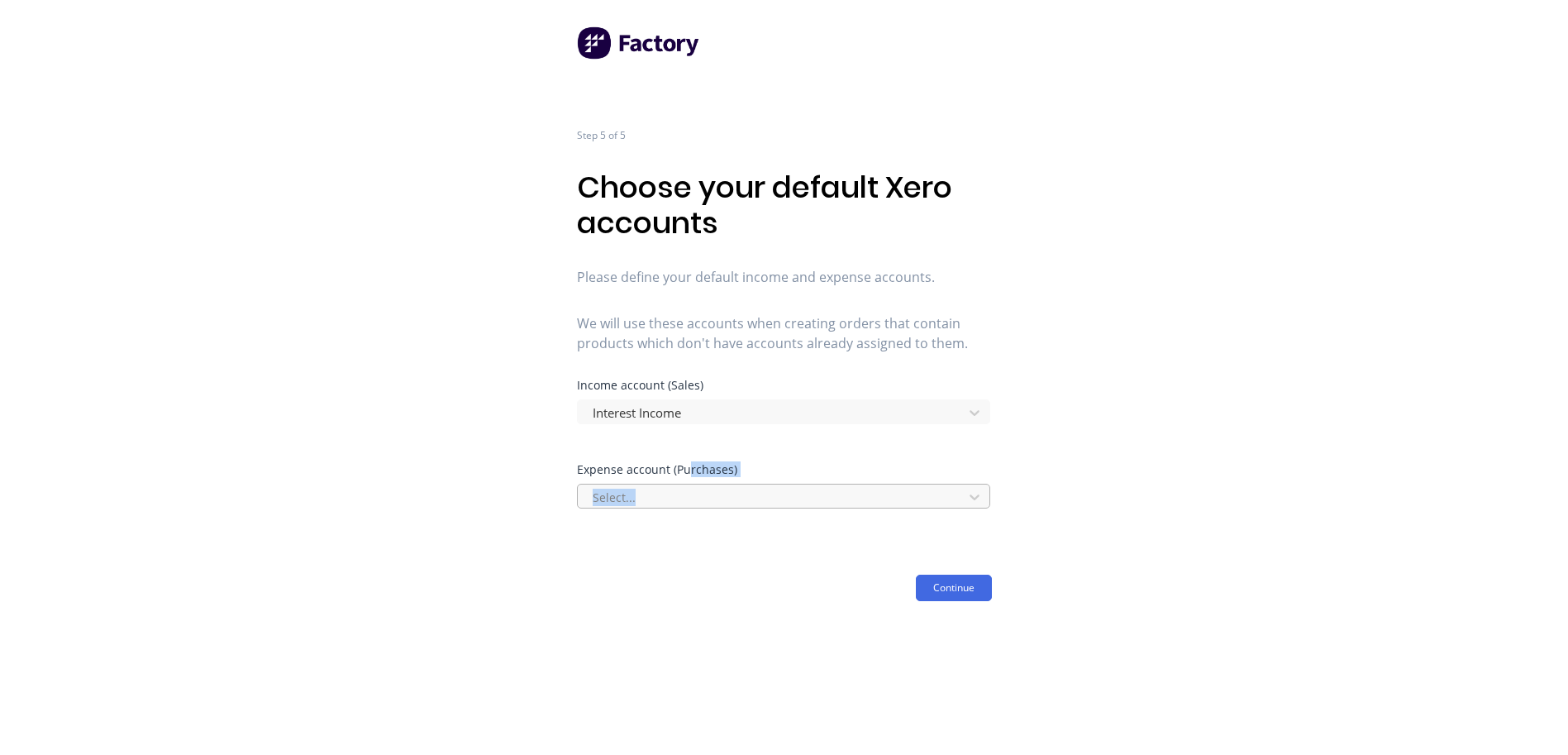
click at [686, 482] on div "Expense account (Purchases) Select..." at bounding box center [784, 486] width 415 height 44
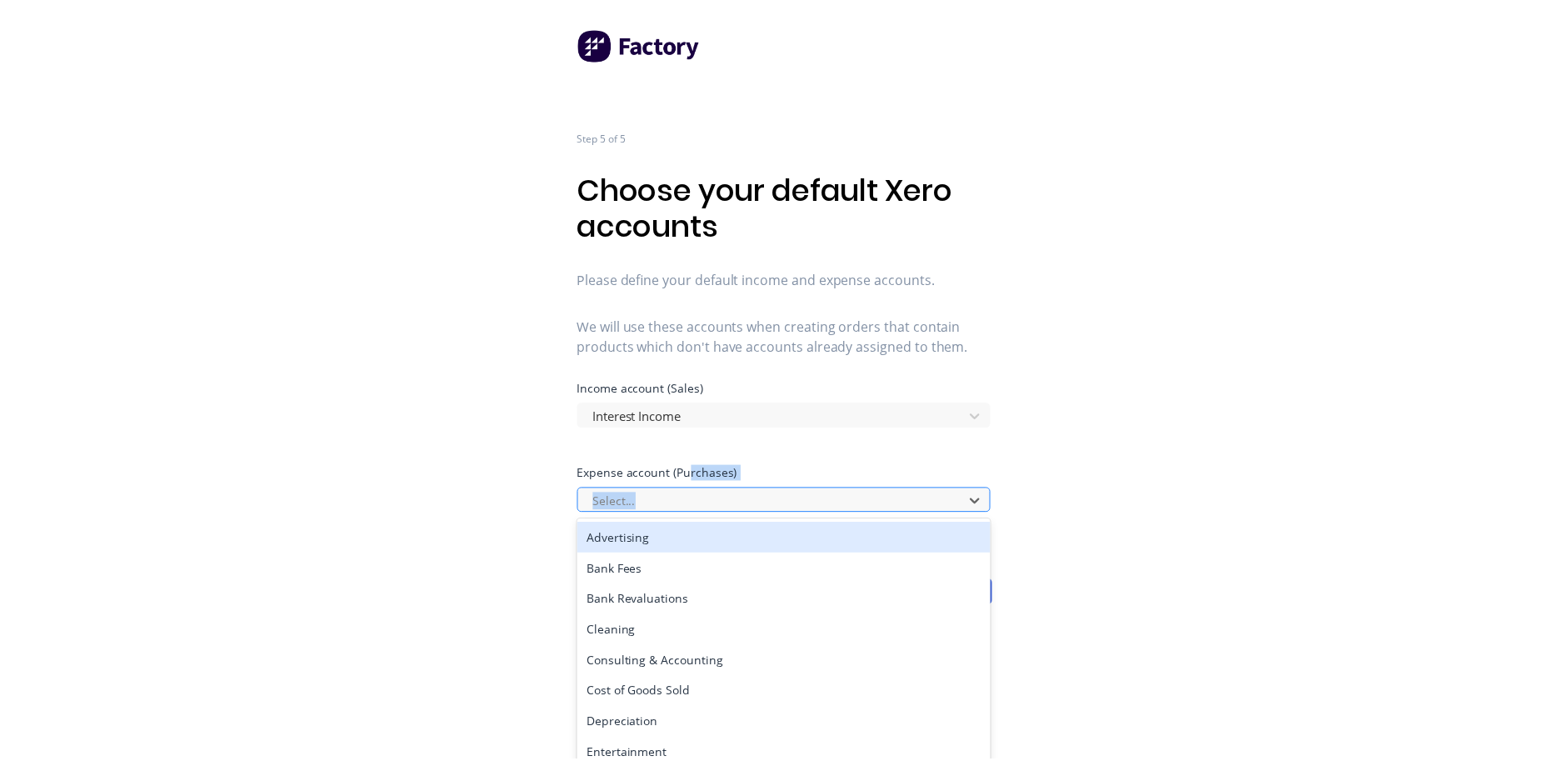
scroll to position [9, 0]
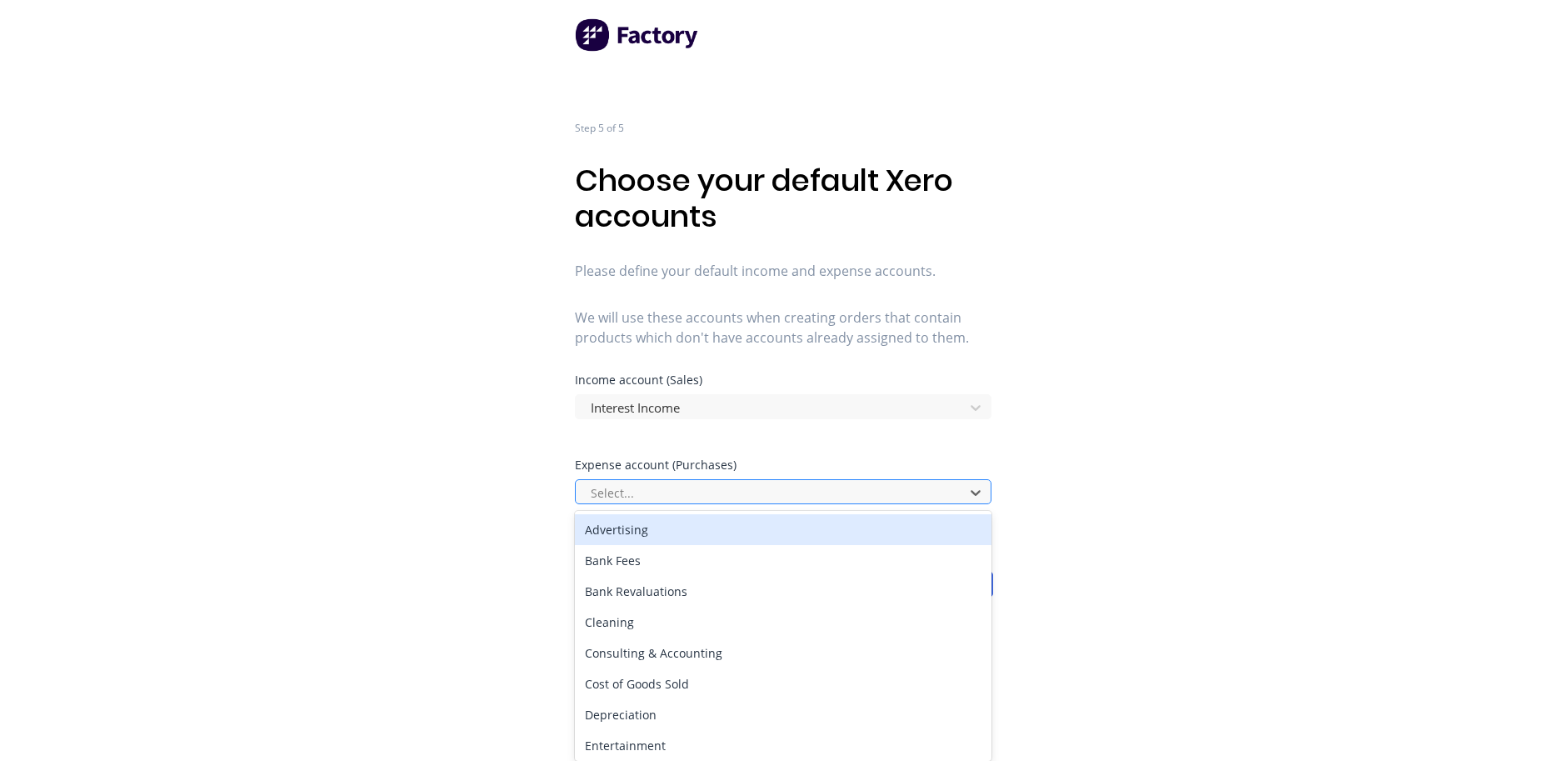
click at [690, 497] on div at bounding box center [772, 493] width 366 height 21
click at [697, 570] on div "Bank Fees" at bounding box center [783, 560] width 416 height 30
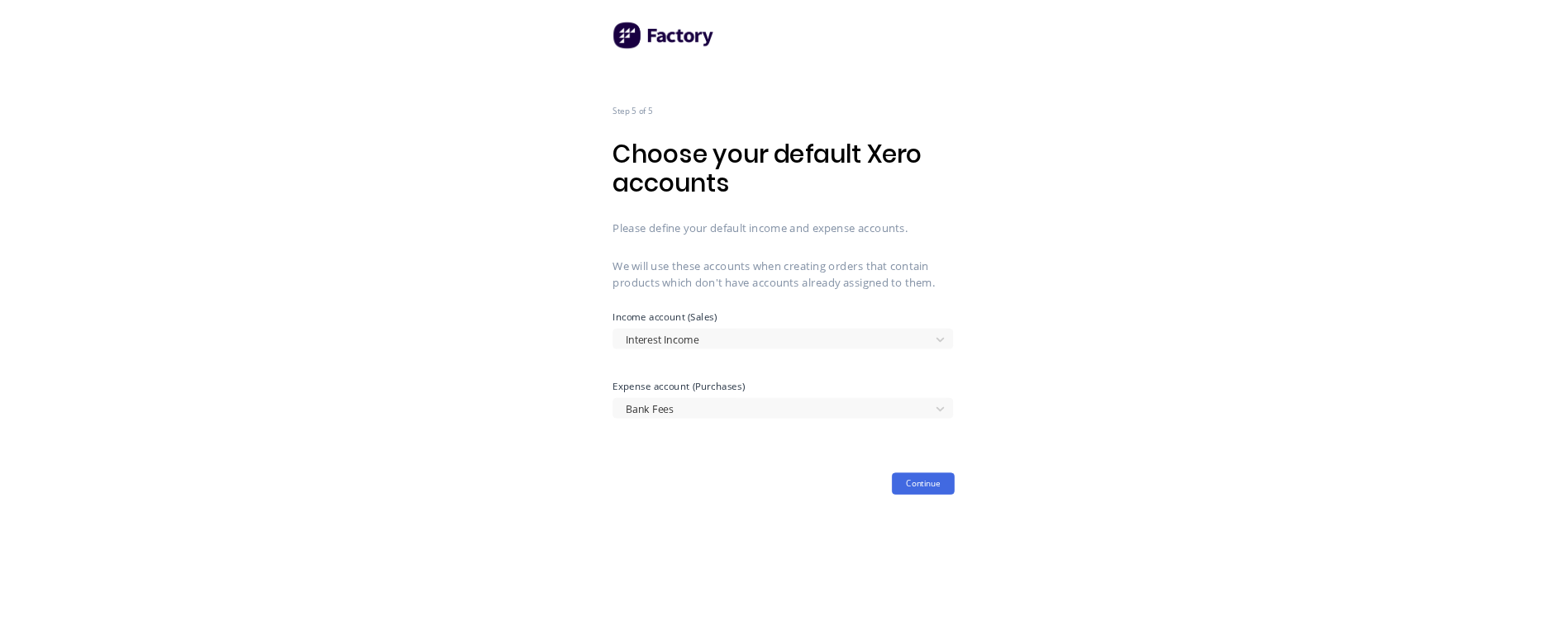
scroll to position [0, 0]
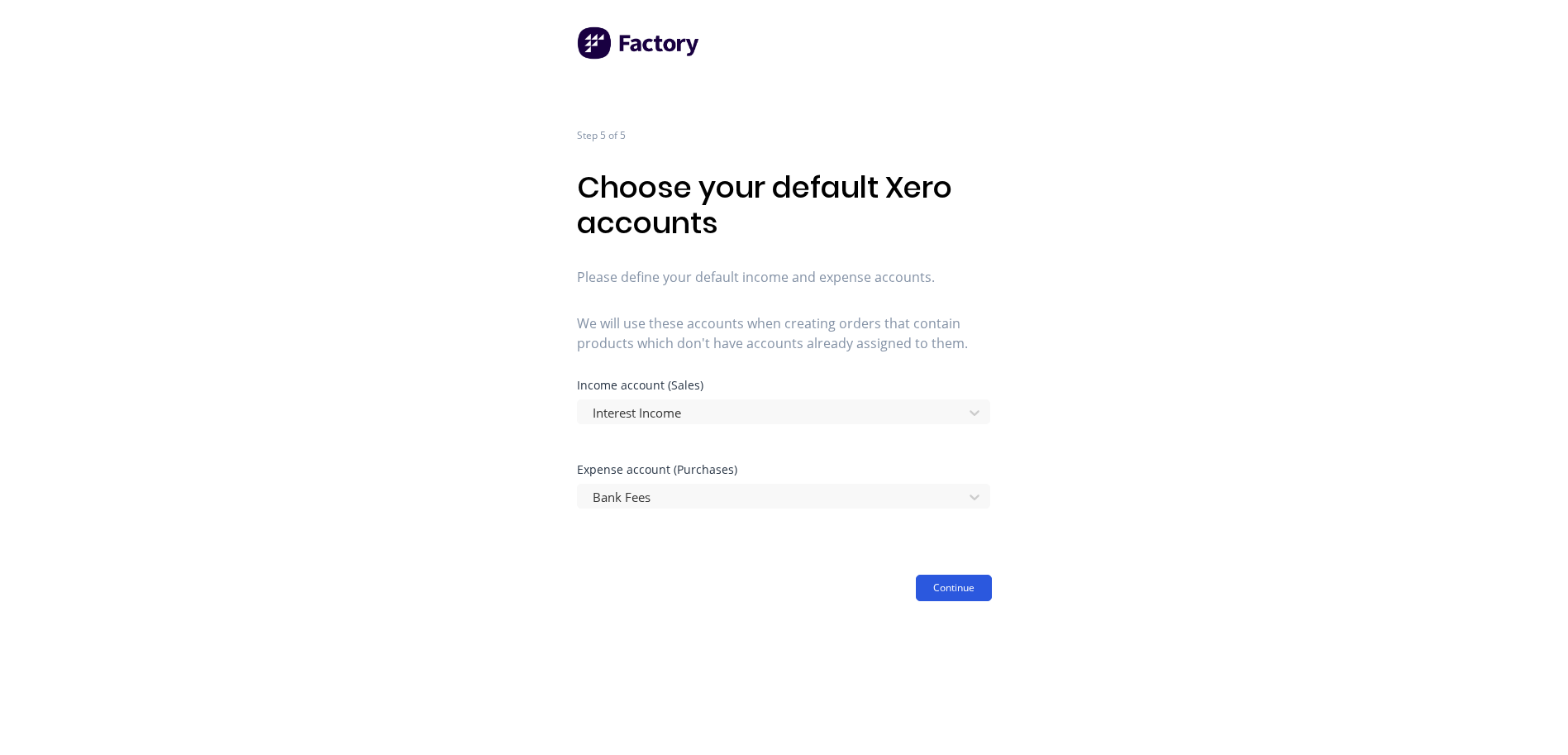
click at [974, 584] on button "Continue" at bounding box center [953, 587] width 76 height 26
